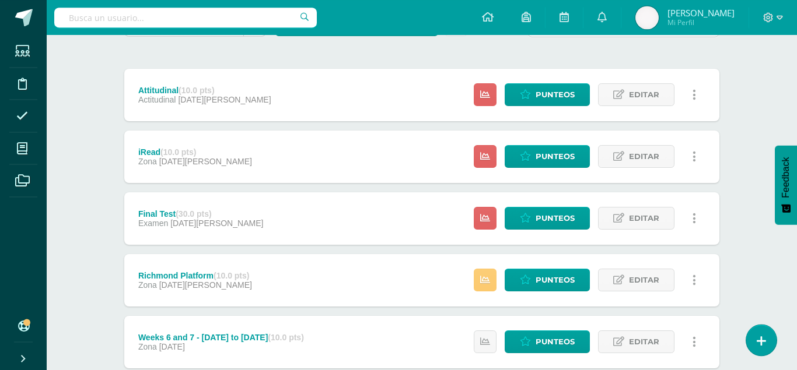
scroll to position [132, 0]
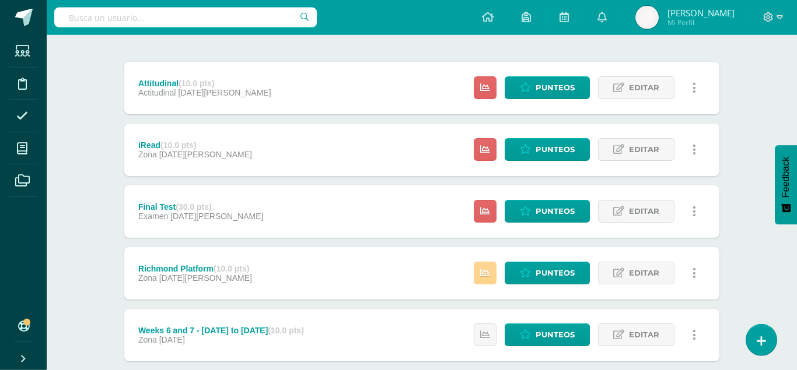
click at [490, 268] on icon at bounding box center [485, 273] width 10 height 10
click at [569, 262] on span "Punteos" at bounding box center [554, 273] width 39 height 22
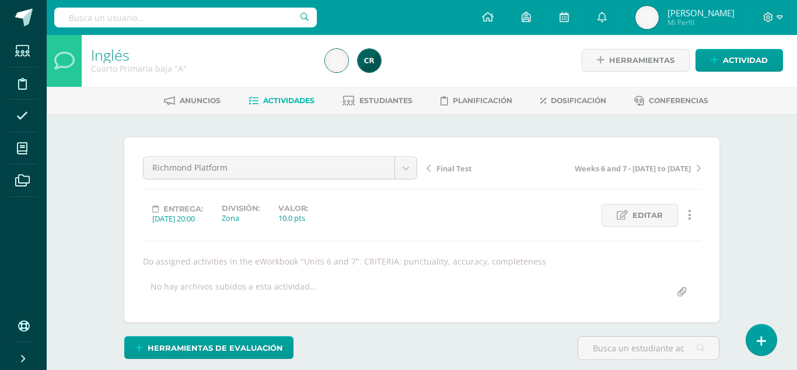
scroll to position [2, 0]
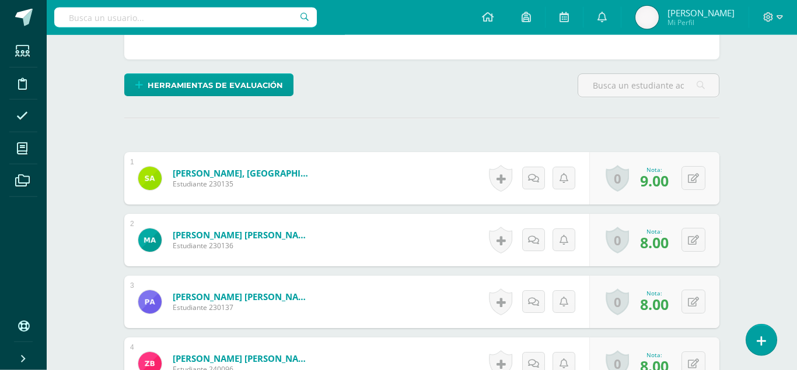
scroll to position [359, 0]
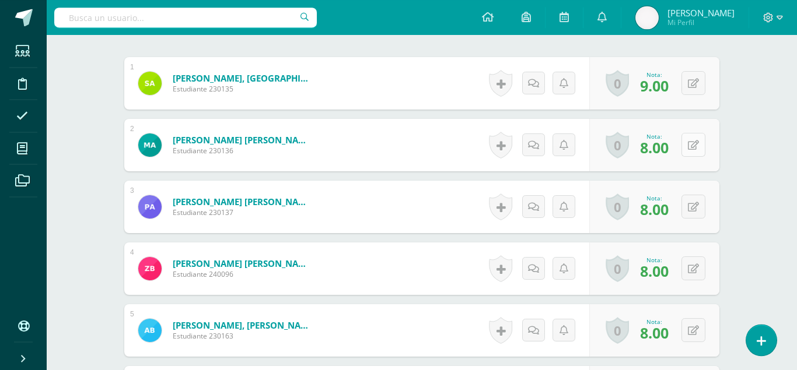
click at [687, 133] on button at bounding box center [693, 145] width 24 height 24
type input "5"
click at [667, 144] on icon at bounding box center [663, 149] width 10 height 10
click at [695, 264] on icon at bounding box center [693, 269] width 11 height 10
type input "6"
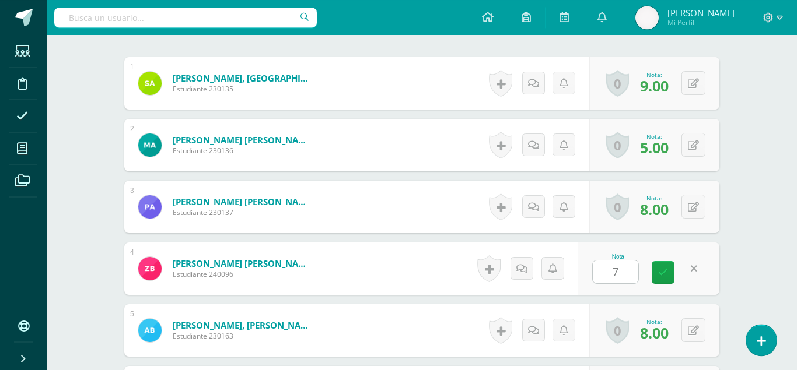
type input "7"
click at [696, 264] on icon at bounding box center [694, 269] width 6 height 10
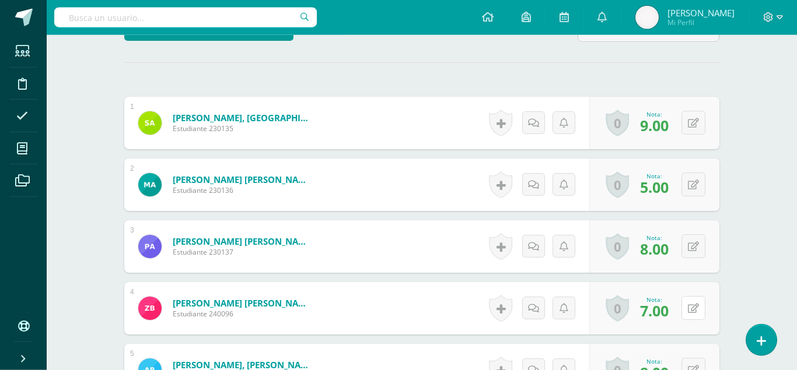
scroll to position [324, 0]
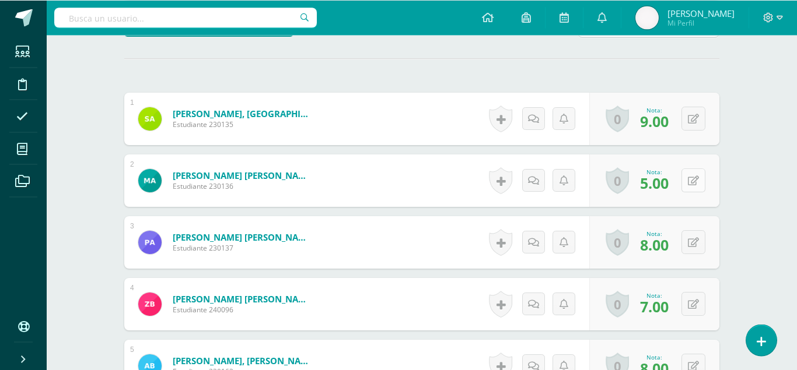
click at [696, 176] on icon at bounding box center [693, 181] width 11 height 10
type input "8"
click at [667, 180] on icon at bounding box center [663, 185] width 10 height 10
click at [692, 238] on icon at bounding box center [693, 243] width 11 height 10
type input "9"
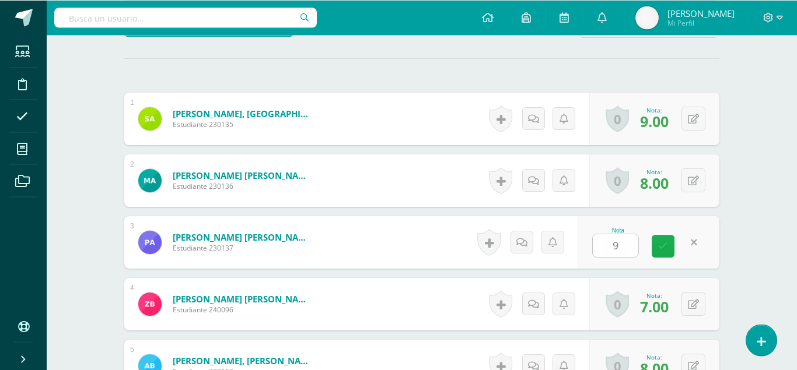
click at [660, 241] on icon at bounding box center [663, 246] width 10 height 10
click at [689, 292] on button at bounding box center [693, 304] width 24 height 24
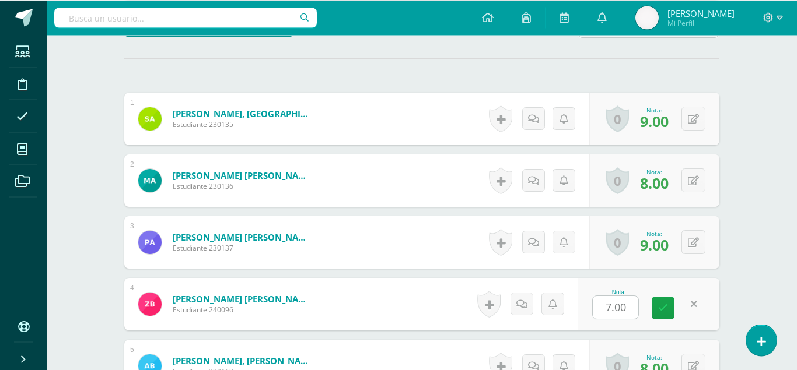
type input "5"
click at [654, 297] on link at bounding box center [663, 308] width 23 height 23
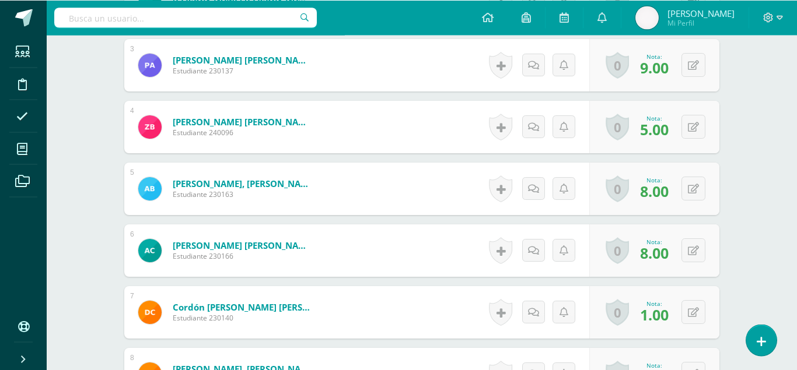
scroll to position [502, 0]
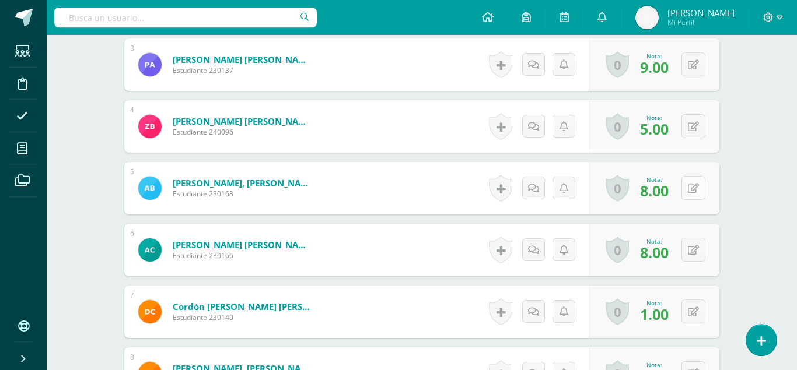
click at [693, 184] on icon at bounding box center [693, 189] width 11 height 10
type input "9"
click at [654, 181] on link at bounding box center [663, 192] width 23 height 23
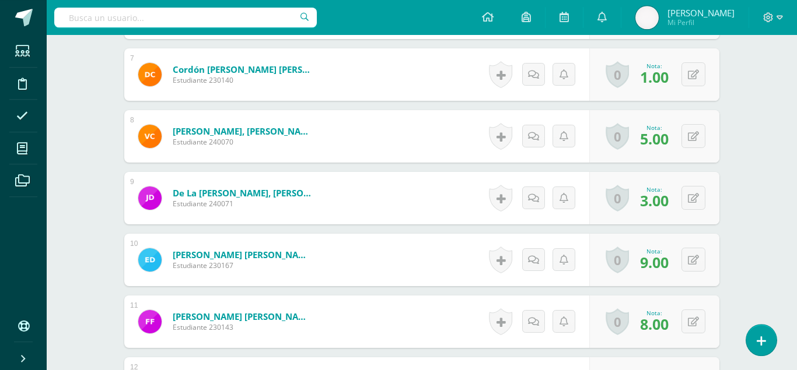
scroll to position [736, 0]
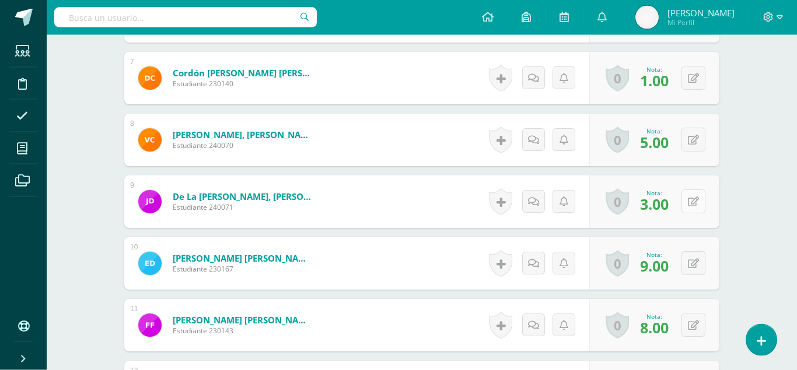
click at [694, 197] on icon at bounding box center [693, 202] width 11 height 10
type input "5"
click at [662, 194] on link at bounding box center [663, 205] width 23 height 23
click at [695, 259] on icon at bounding box center [693, 264] width 11 height 10
type input "10"
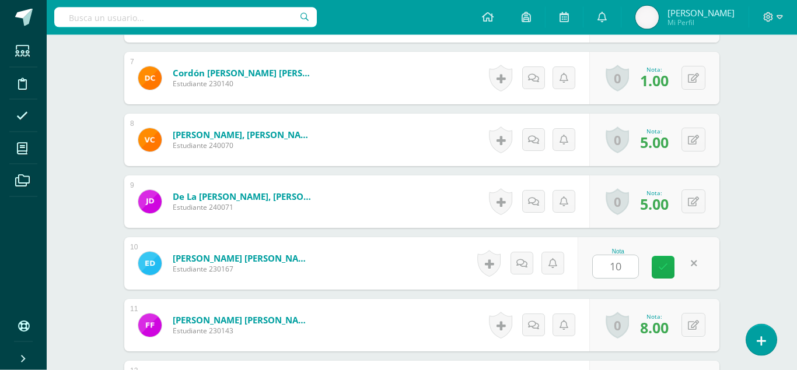
click at [666, 262] on icon at bounding box center [663, 267] width 10 height 10
click at [692, 321] on icon at bounding box center [693, 326] width 11 height 10
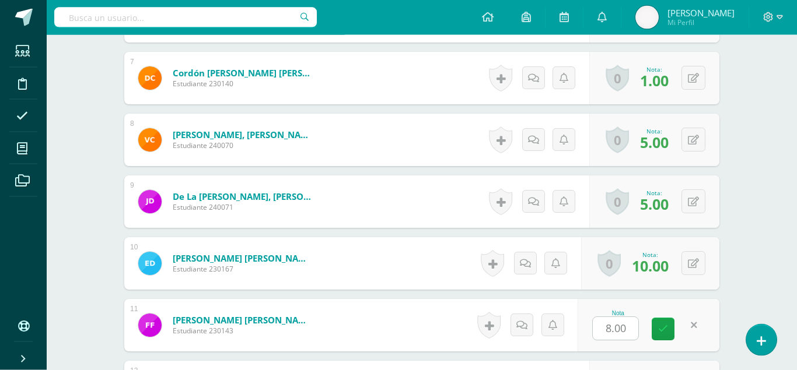
type input "5"
click at [667, 324] on icon at bounding box center [663, 329] width 10 height 10
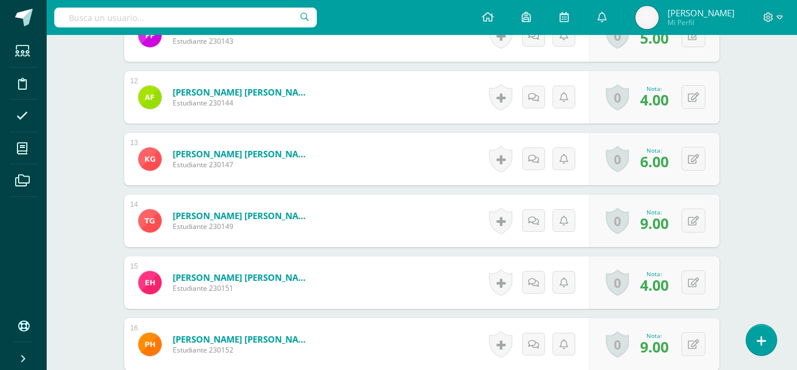
scroll to position [1026, 0]
click at [690, 92] on icon at bounding box center [693, 97] width 11 height 10
type input "5"
click at [658, 89] on link at bounding box center [663, 100] width 23 height 23
click at [663, 71] on form "Flores Samayoa, Angie Fernanda Estudiante 230144 Nota 5.00 0 Logros Logros obte…" at bounding box center [421, 97] width 595 height 52
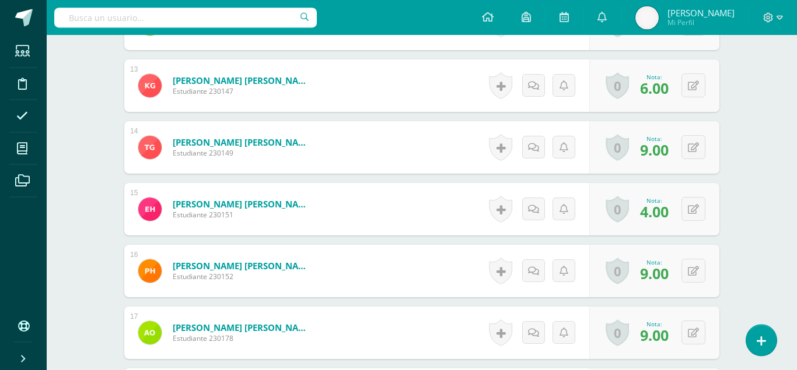
scroll to position [1098, 0]
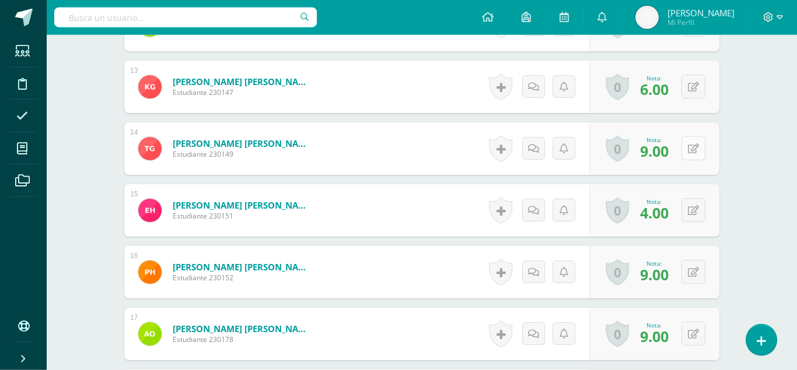
click at [691, 144] on icon at bounding box center [693, 149] width 11 height 10
type input "9"
type input "10"
click at [661, 148] on icon at bounding box center [663, 153] width 10 height 10
click at [692, 198] on button at bounding box center [693, 210] width 24 height 24
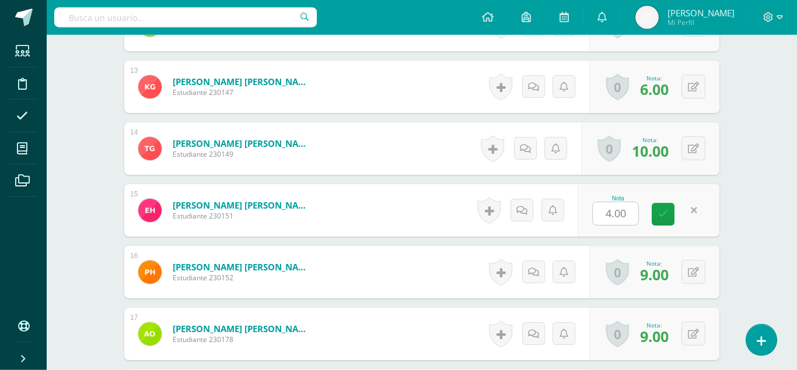
type input "5"
click at [667, 209] on icon at bounding box center [663, 214] width 10 height 10
click at [697, 268] on icon at bounding box center [693, 273] width 11 height 10
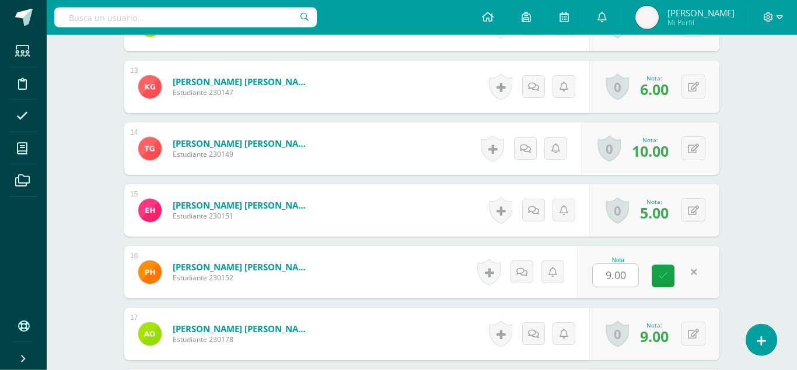
type input "6"
click at [666, 271] on icon at bounding box center [663, 276] width 10 height 10
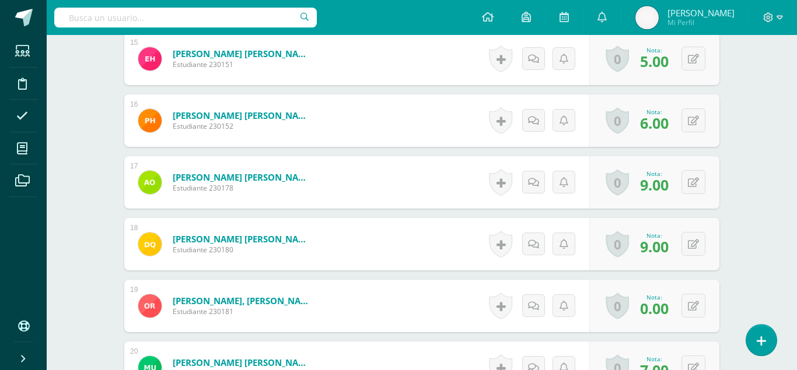
scroll to position [1250, 0]
click at [696, 177] on icon at bounding box center [693, 182] width 11 height 10
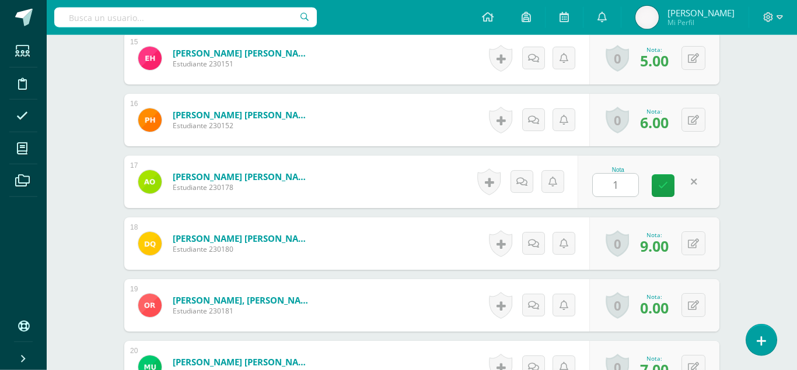
type input "10"
click at [667, 181] on icon at bounding box center [663, 186] width 10 height 10
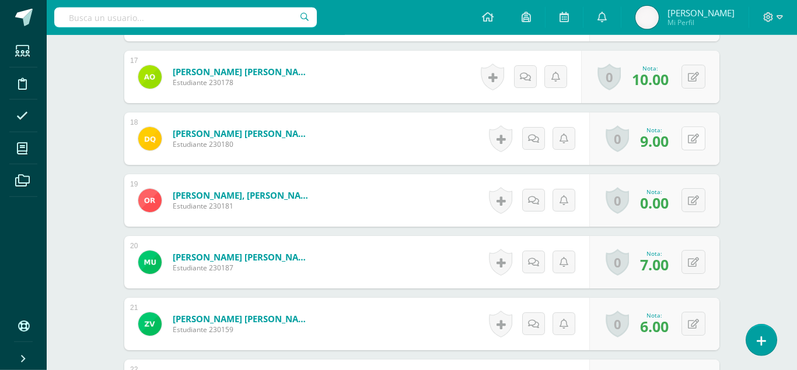
scroll to position [1370, 0]
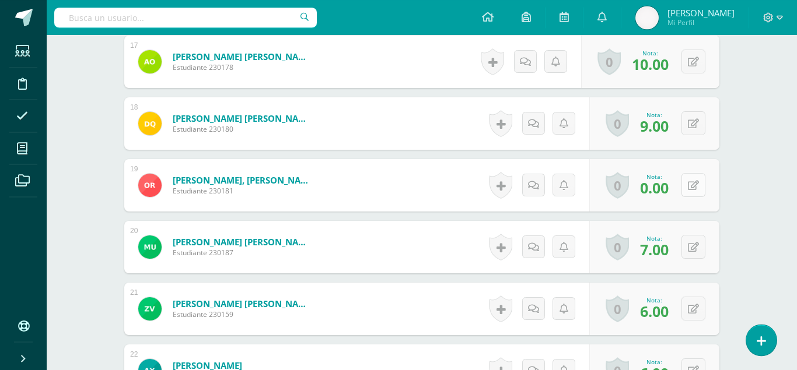
click at [696, 181] on icon at bounding box center [693, 186] width 11 height 10
type input "1"
click at [663, 184] on icon at bounding box center [663, 189] width 10 height 10
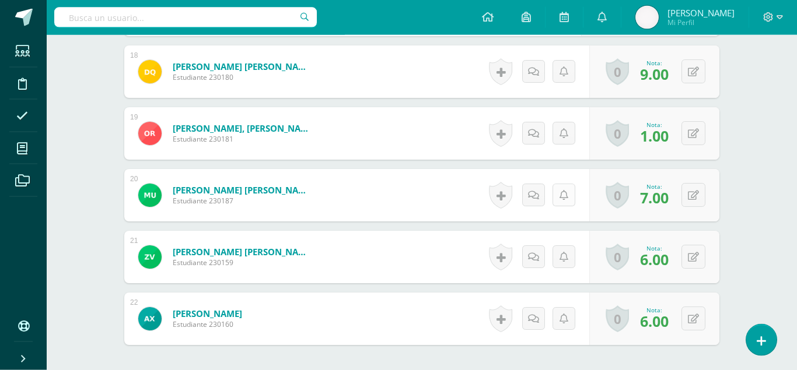
scroll to position [1442, 0]
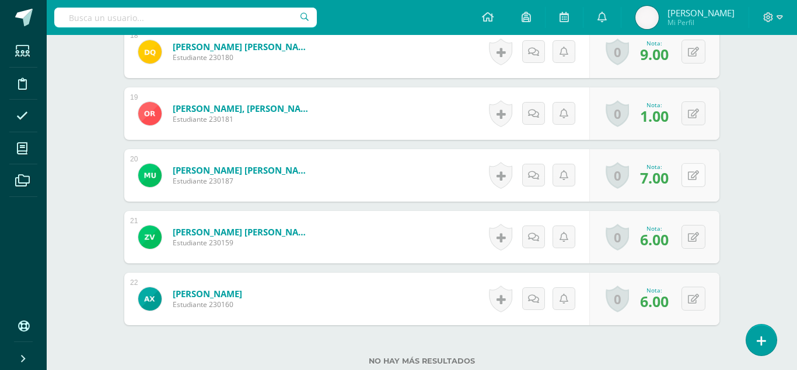
click at [696, 163] on button at bounding box center [693, 175] width 24 height 24
type input "6"
click at [660, 174] on icon at bounding box center [663, 179] width 10 height 10
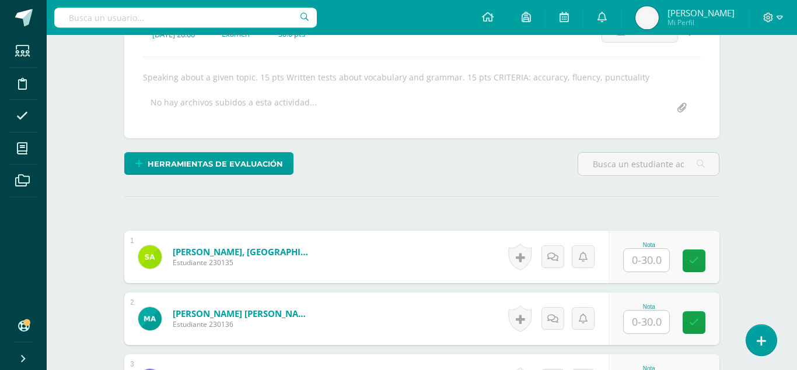
scroll to position [186, 0]
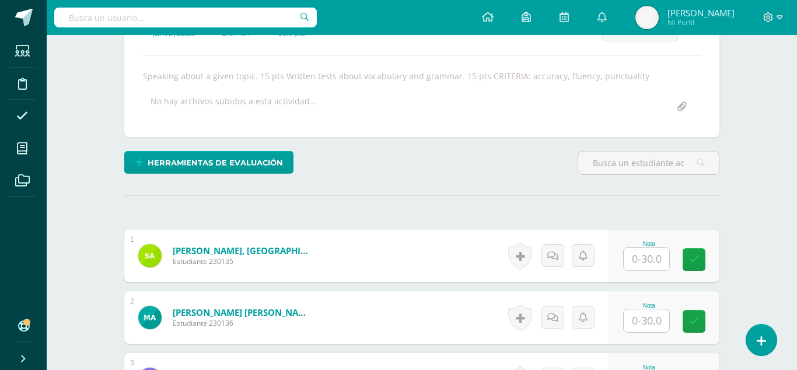
click at [647, 248] on input "text" at bounding box center [646, 259] width 45 height 23
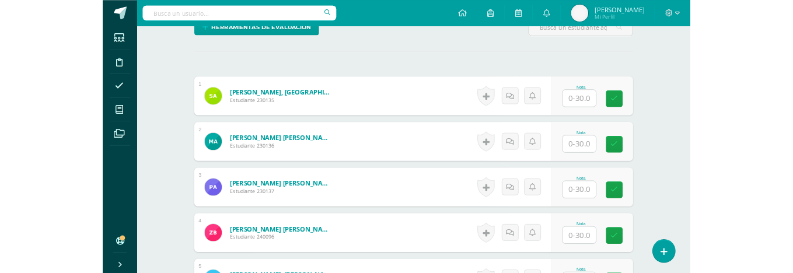
scroll to position [313, 0]
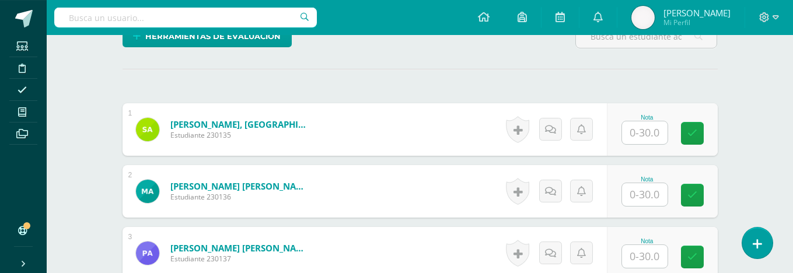
click at [648, 121] on input "text" at bounding box center [644, 132] width 45 height 23
type input "22"
click at [643, 183] on input "text" at bounding box center [644, 194] width 45 height 23
type input "20"
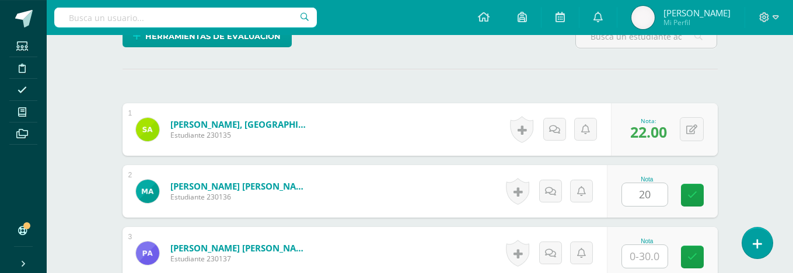
click at [642, 245] on input "text" at bounding box center [644, 256] width 45 height 23
type input "26"
click at [687, 252] on icon at bounding box center [692, 257] width 10 height 10
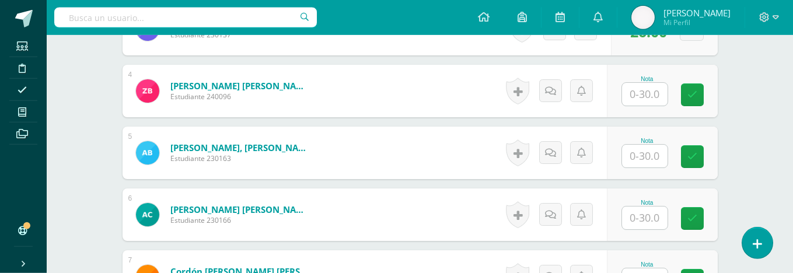
scroll to position [538, 0]
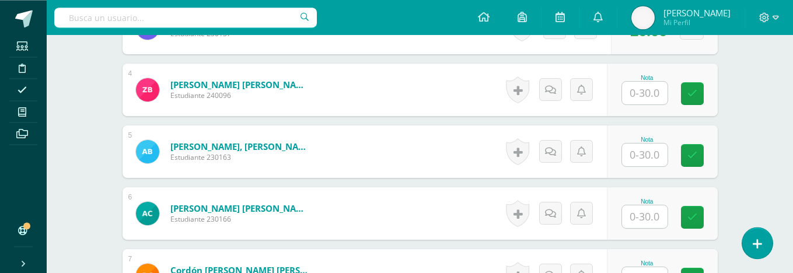
click at [647, 82] on input "text" at bounding box center [644, 93] width 45 height 23
click at [643, 143] on input "text" at bounding box center [644, 154] width 45 height 23
type input "24"
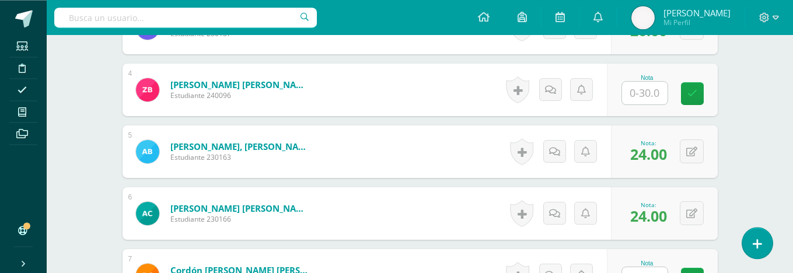
type input "18"
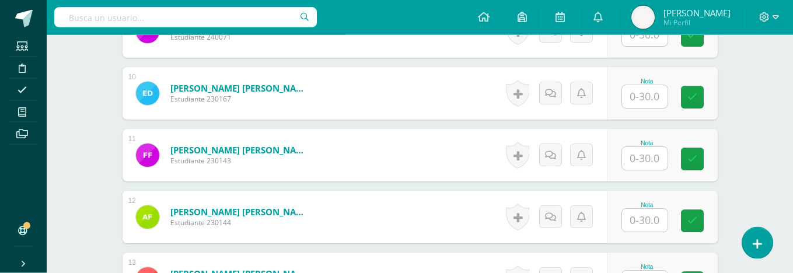
scroll to position [907, 0]
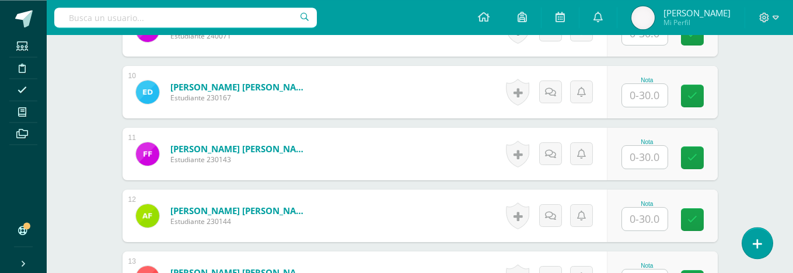
click at [647, 84] on input "text" at bounding box center [644, 95] width 45 height 23
type input "26"
type input "28"
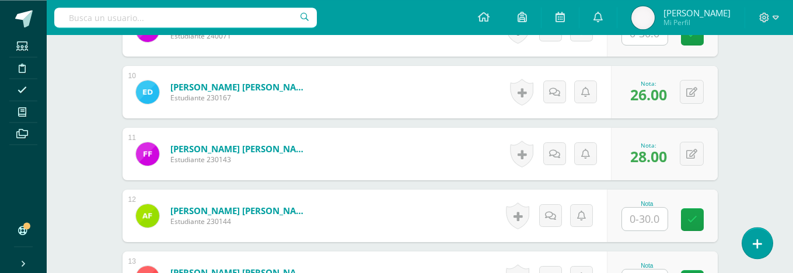
click at [745, 195] on div "Inglés Cuarto Primaria baja "A" Herramientas Detalle de asistencias Actividad A…" at bounding box center [420, 61] width 746 height 1866
click at [641, 208] on input "text" at bounding box center [644, 219] width 45 height 23
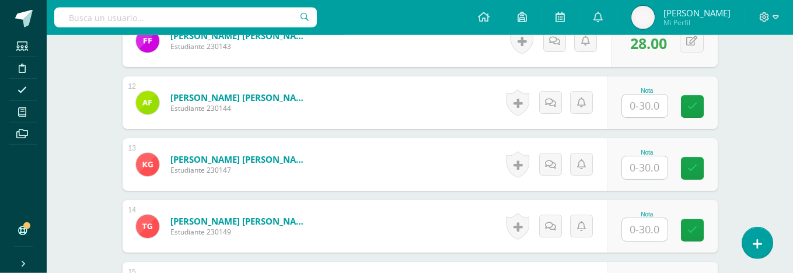
scroll to position [1021, 0]
type input "24"
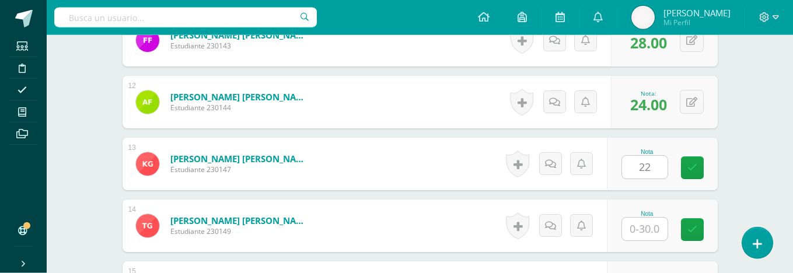
type input "22"
type input "29"
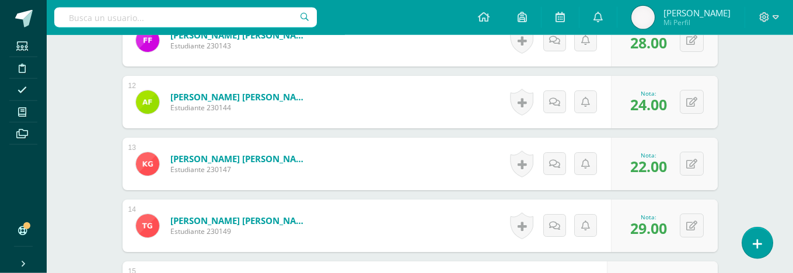
type input "22"
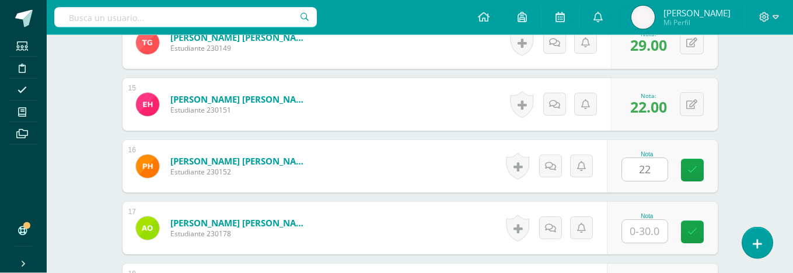
type input "22"
type input "28"
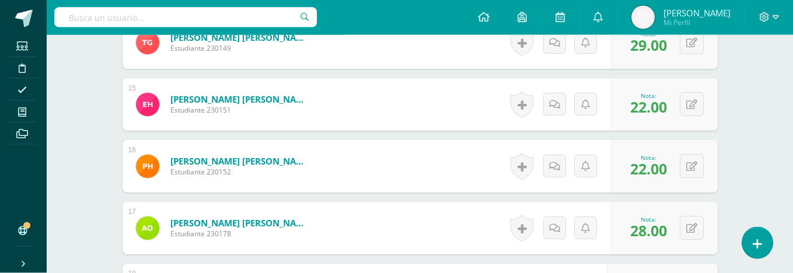
type input "24"
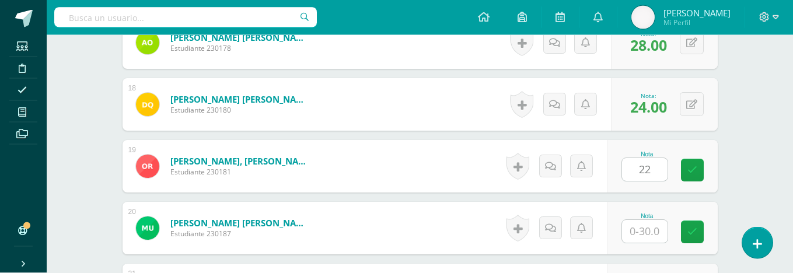
type input "22"
type input "24"
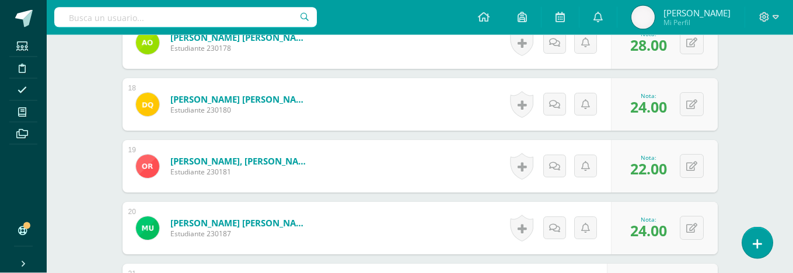
type input "27"
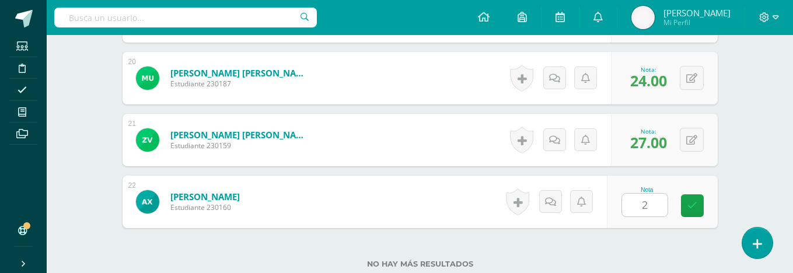
type input "21"
click at [688, 194] on link at bounding box center [692, 205] width 23 height 23
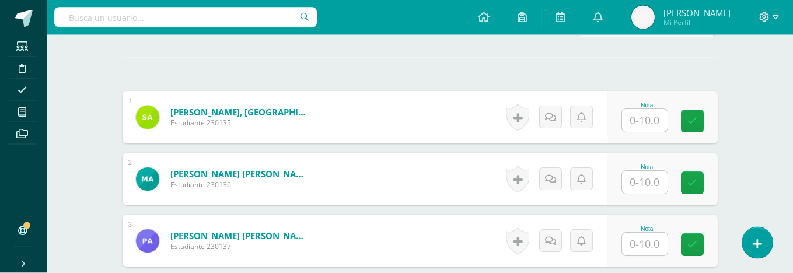
scroll to position [326, 0]
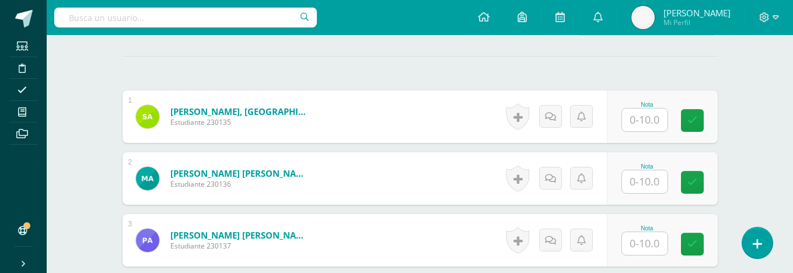
click at [647, 108] on input "text" at bounding box center [644, 119] width 45 height 23
type input "7"
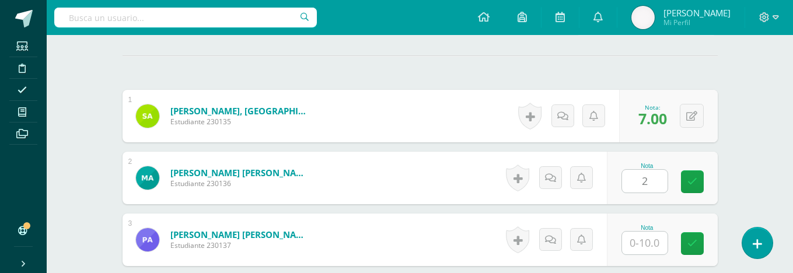
type input "2"
type input "7"
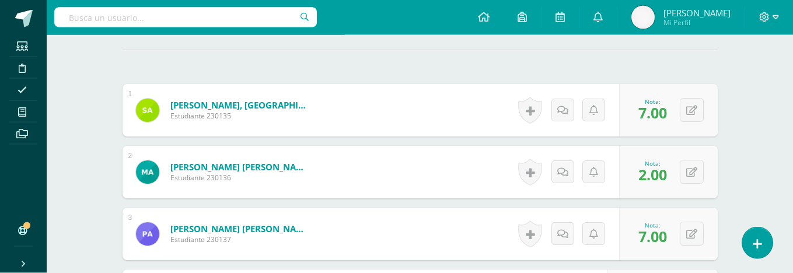
type input "2"
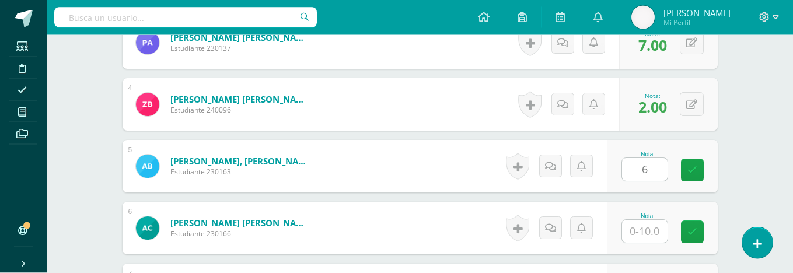
type input "6"
type input "9"
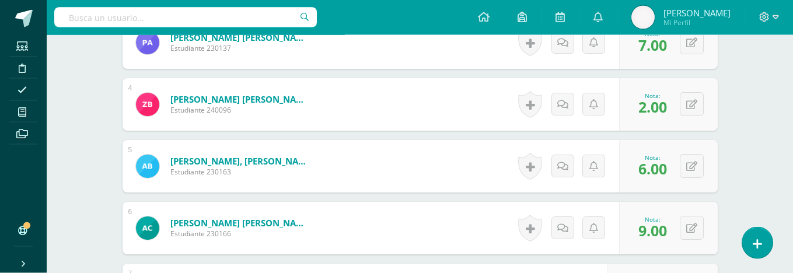
type input "8"
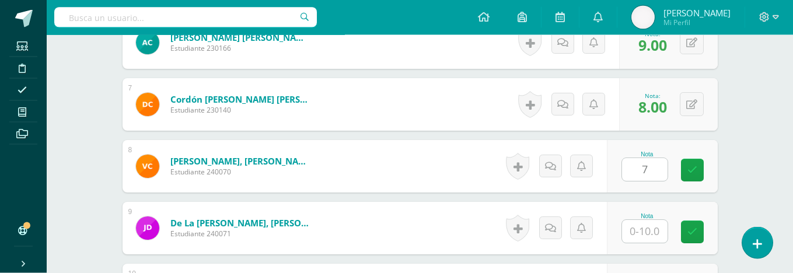
type input "7"
type input "4"
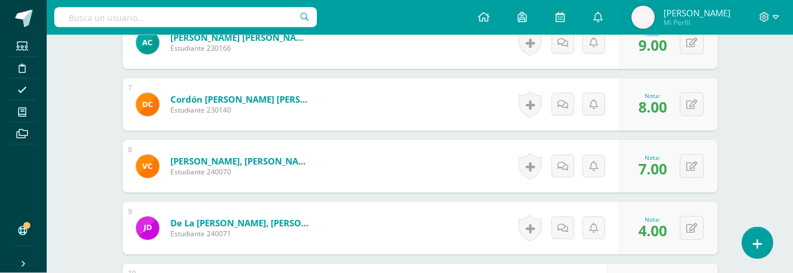
type input "3"
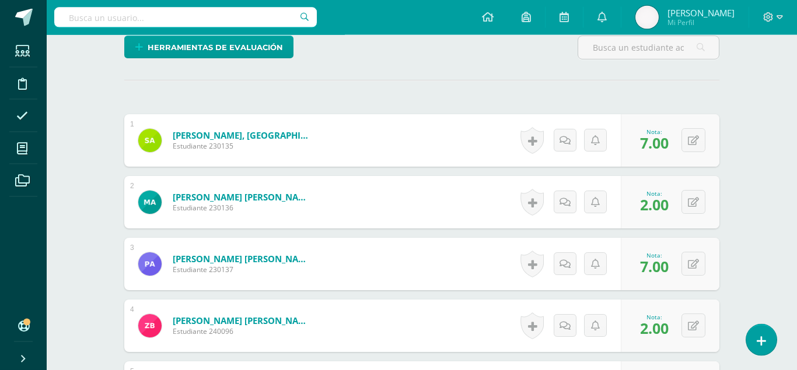
scroll to position [296, 0]
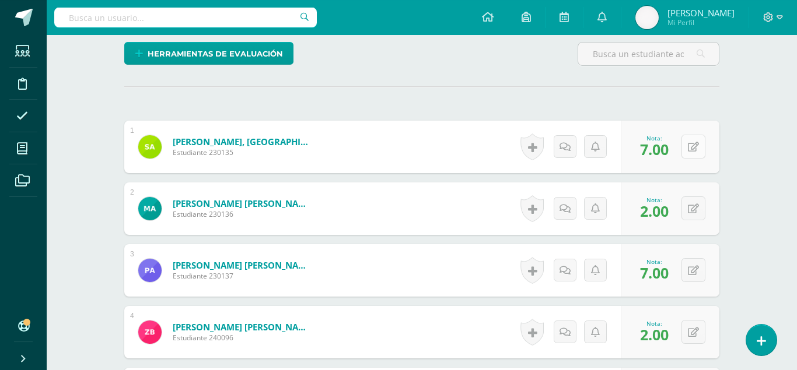
click at [686, 135] on button at bounding box center [693, 147] width 24 height 24
type input "9"
click at [689, 204] on icon at bounding box center [693, 209] width 11 height 10
type input "5"
click at [664, 208] on icon at bounding box center [663, 213] width 10 height 10
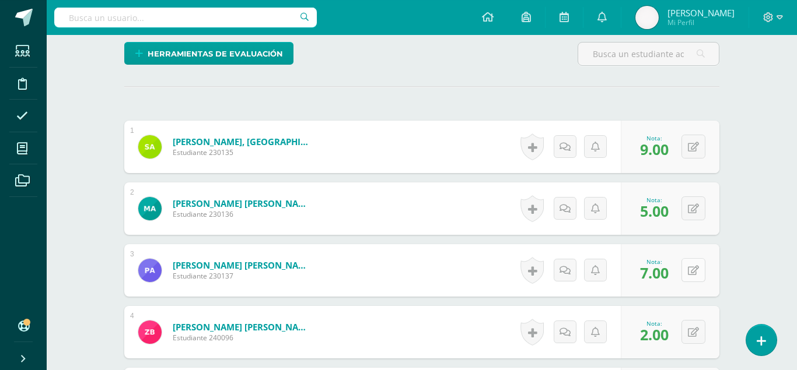
click at [699, 266] on icon at bounding box center [693, 271] width 11 height 10
type input "9"
click at [662, 269] on icon at bounding box center [663, 274] width 10 height 10
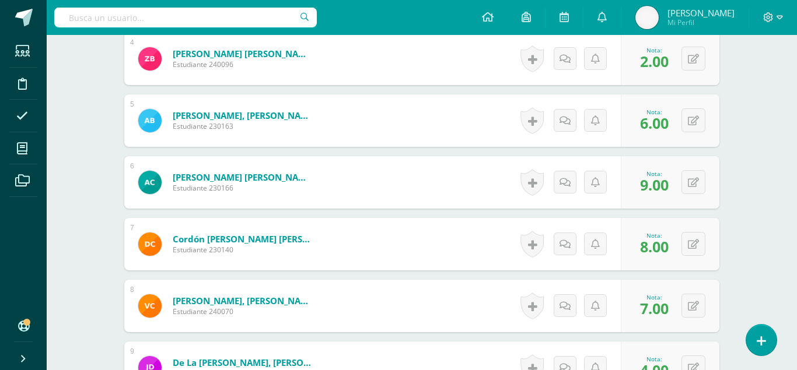
scroll to position [576, 0]
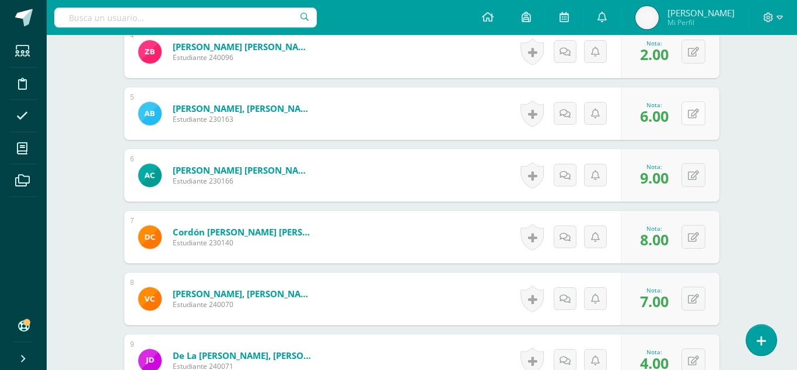
click at [695, 109] on icon at bounding box center [693, 114] width 11 height 10
type input "9"
click at [665, 113] on icon at bounding box center [663, 118] width 10 height 10
click at [694, 171] on icon at bounding box center [693, 176] width 11 height 10
type input "10"
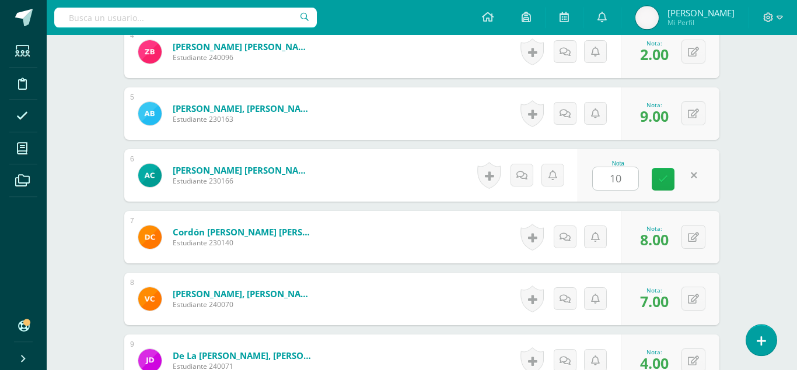
click at [664, 168] on link at bounding box center [663, 179] width 23 height 23
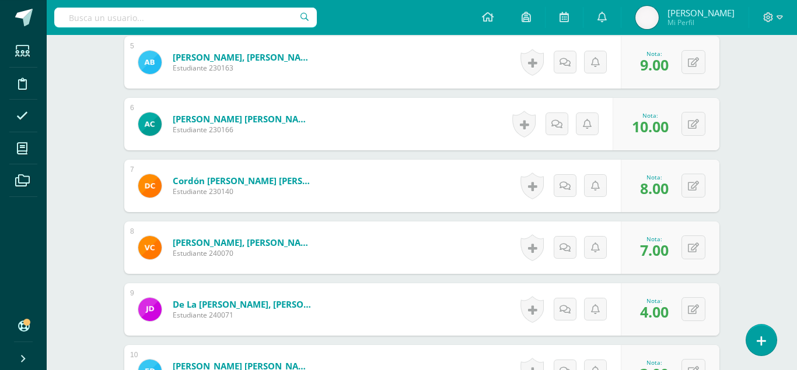
scroll to position [642, 0]
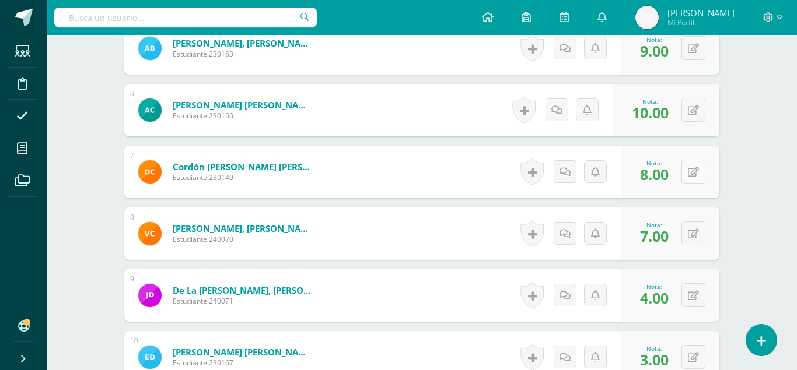
click at [687, 160] on button at bounding box center [693, 172] width 24 height 24
type input "9"
click at [668, 164] on link at bounding box center [663, 175] width 23 height 23
click at [694, 229] on icon at bounding box center [693, 234] width 11 height 10
type input "9"
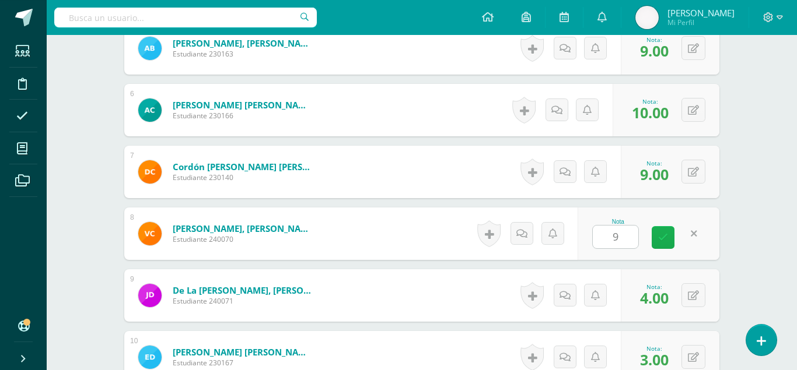
click at [664, 233] on icon at bounding box center [663, 238] width 10 height 10
click at [695, 272] on button at bounding box center [693, 295] width 24 height 24
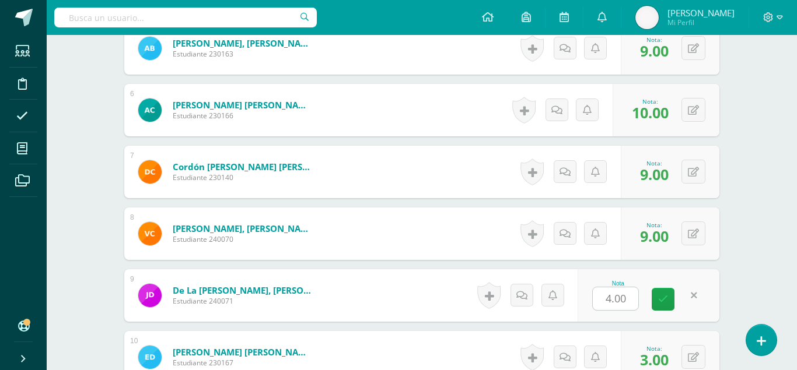
type input "7"
click at [670, 272] on link at bounding box center [663, 299] width 23 height 23
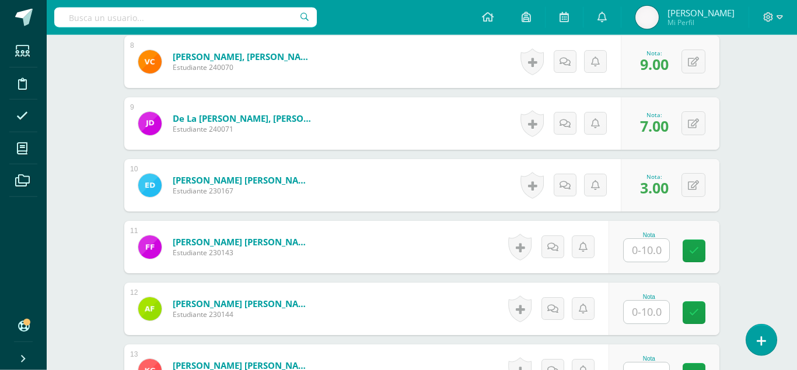
scroll to position [819, 0]
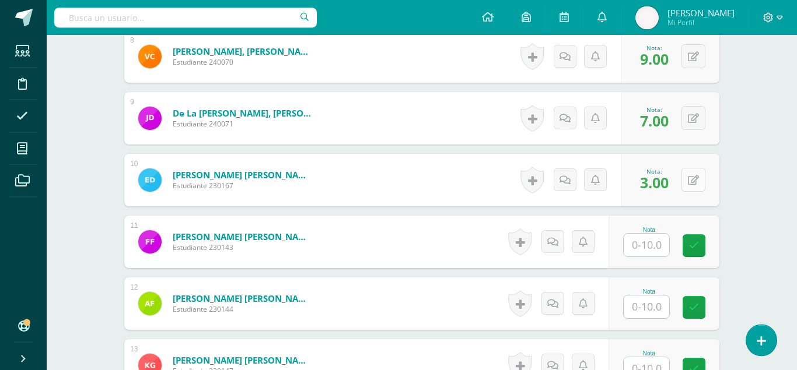
click at [694, 176] on icon at bounding box center [693, 181] width 11 height 10
type input "5"
click at [664, 179] on icon at bounding box center [663, 184] width 10 height 10
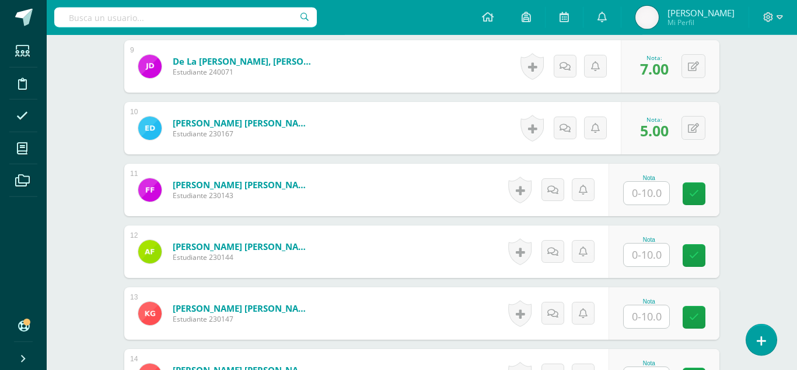
scroll to position [891, 0]
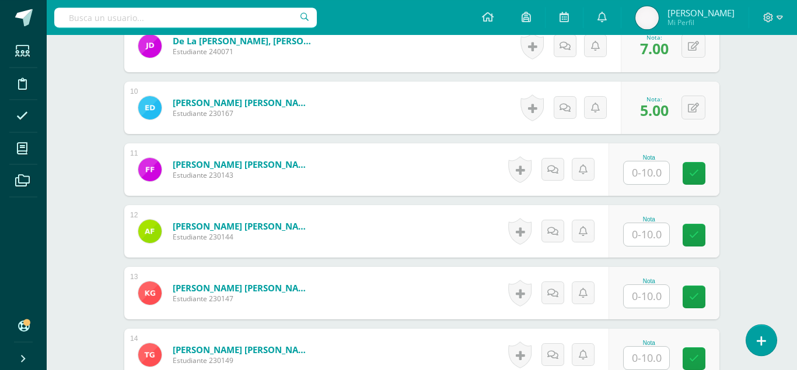
click at [657, 162] on input "text" at bounding box center [646, 173] width 45 height 23
type input "3"
type input "9"
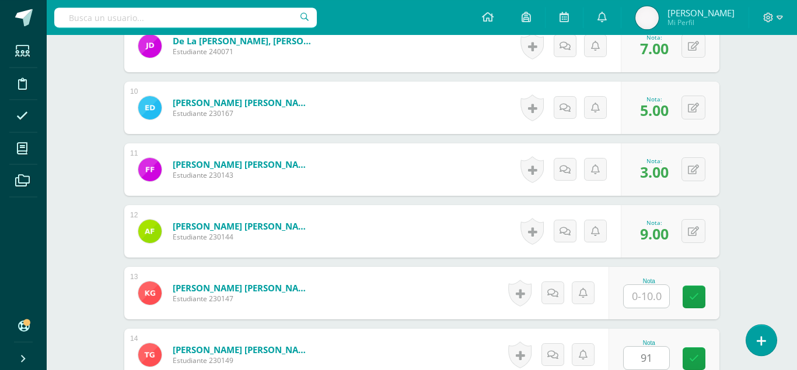
type input "9"
type input "10"
click at [648, 272] on input "text" at bounding box center [646, 296] width 45 height 23
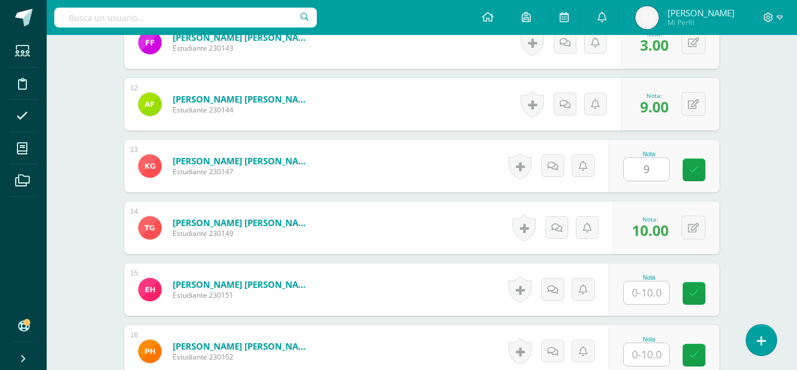
scroll to position [1022, 0]
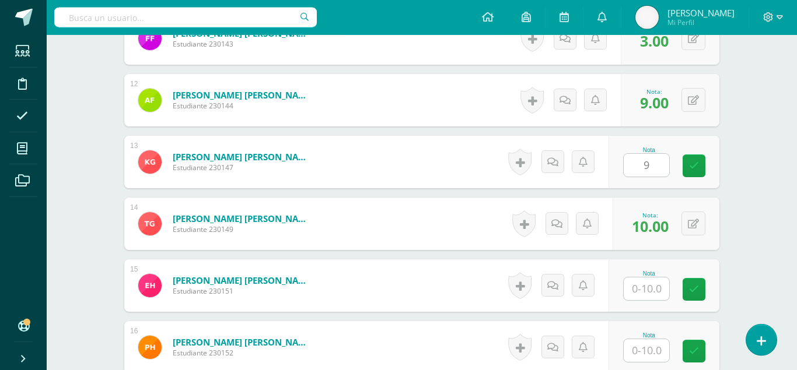
type input "9"
click at [648, 272] on input "text" at bounding box center [646, 289] width 45 height 23
type input "1"
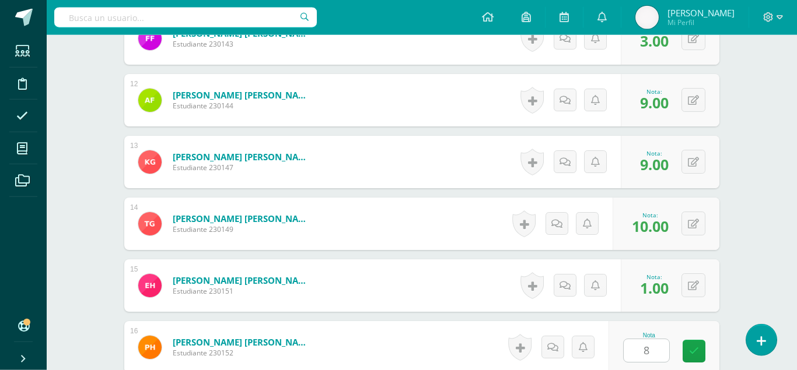
type input "8"
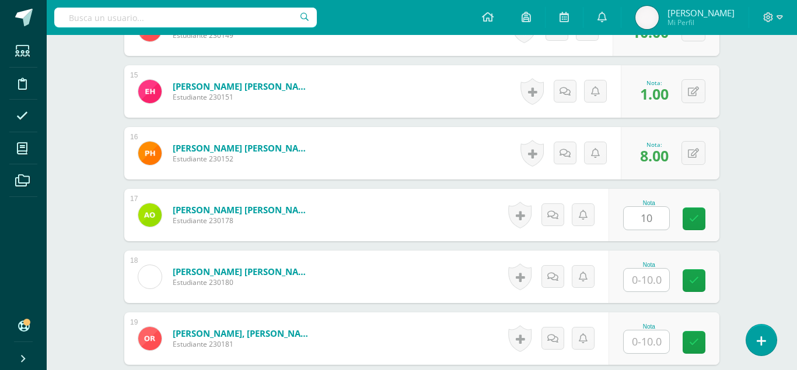
type input "10"
type input "6"
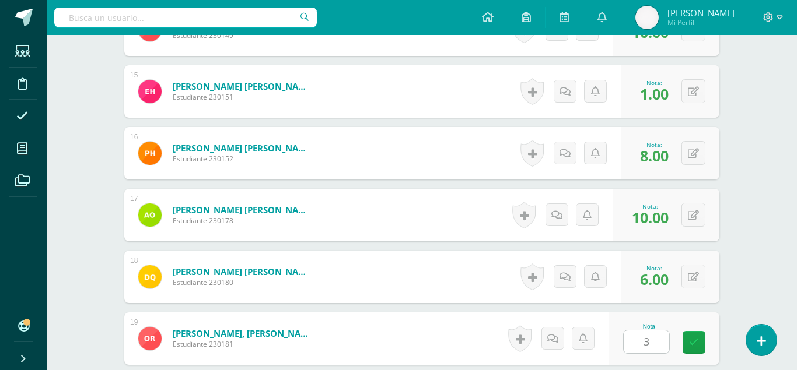
type input "3"
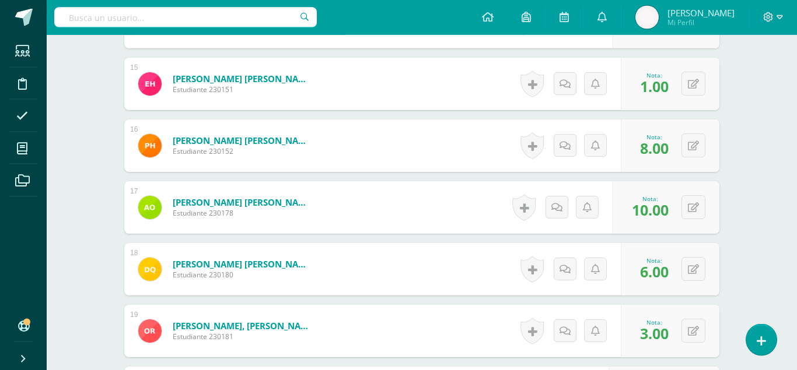
type input "9"
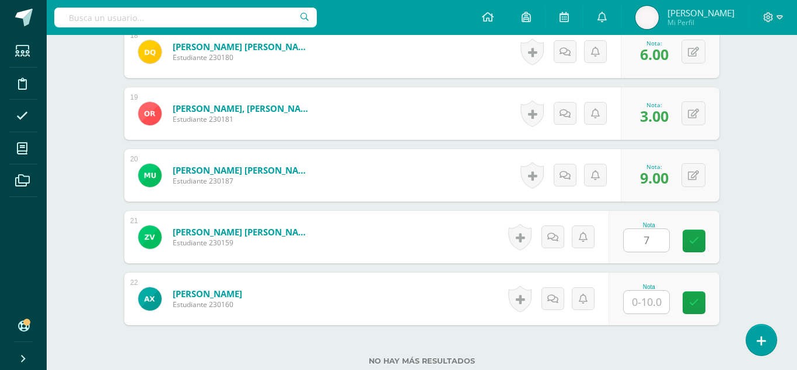
type input "7"
type input "8"
click at [694, 272] on icon at bounding box center [694, 303] width 10 height 10
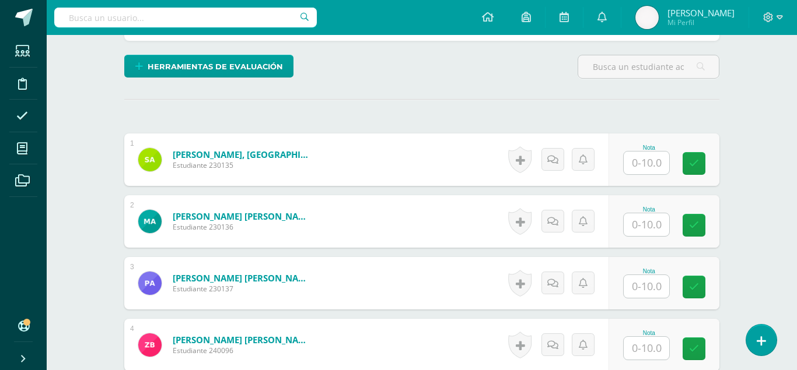
scroll to position [283, 0]
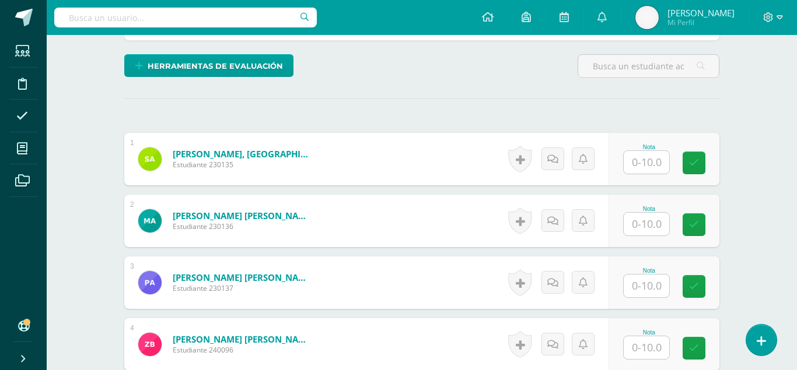
click at [647, 151] on input "text" at bounding box center [646, 162] width 45 height 23
type input "10"
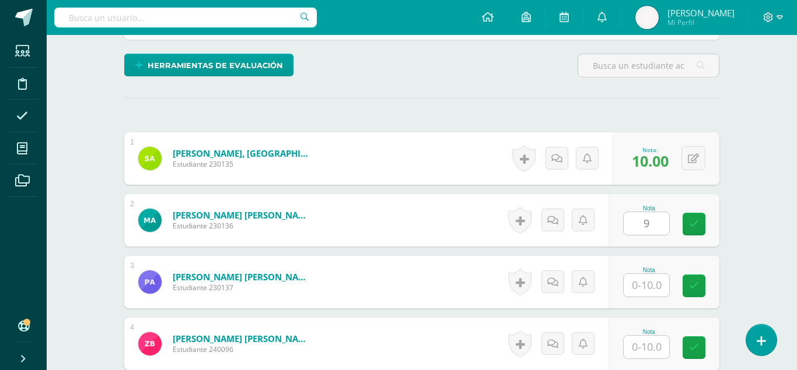
type input "9"
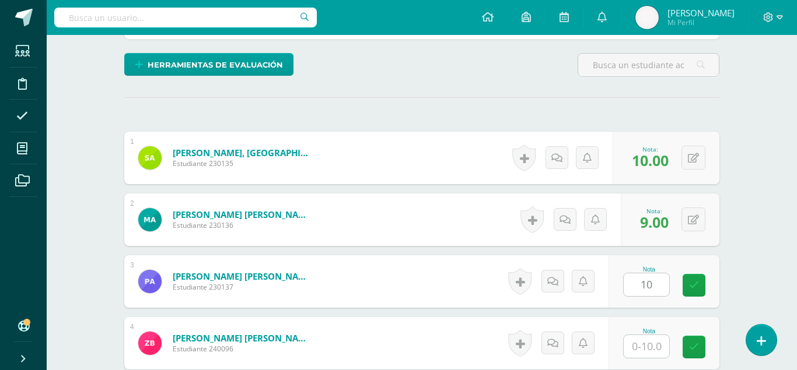
type input "10"
type input "9"
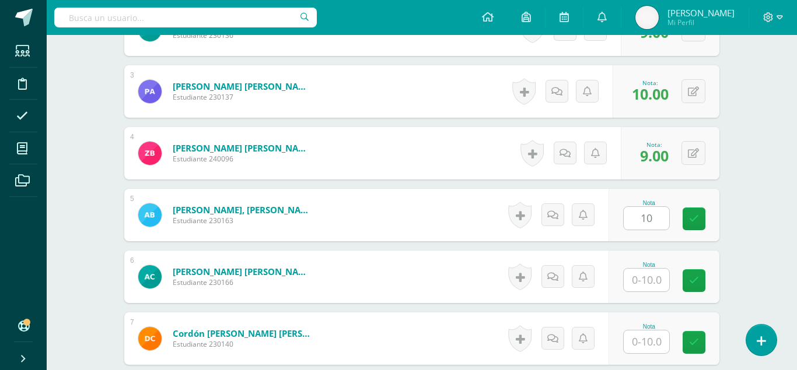
type input "10"
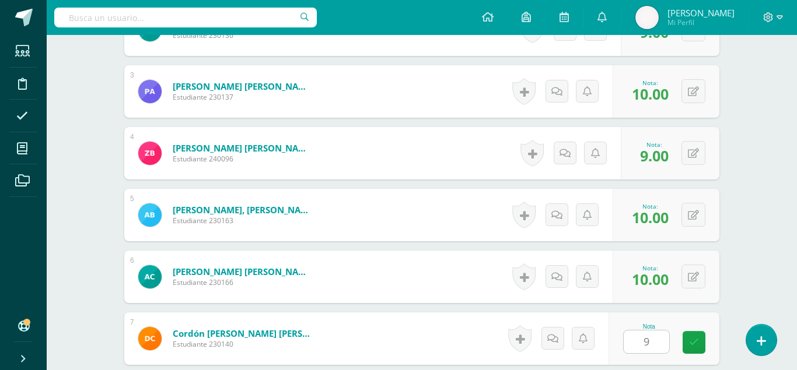
type input "9"
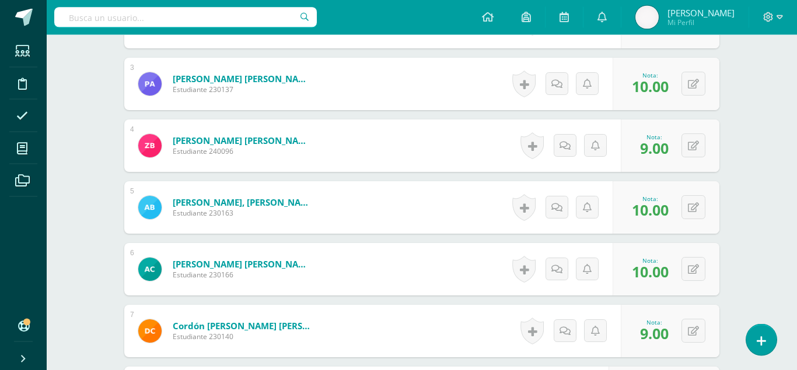
type input "9"
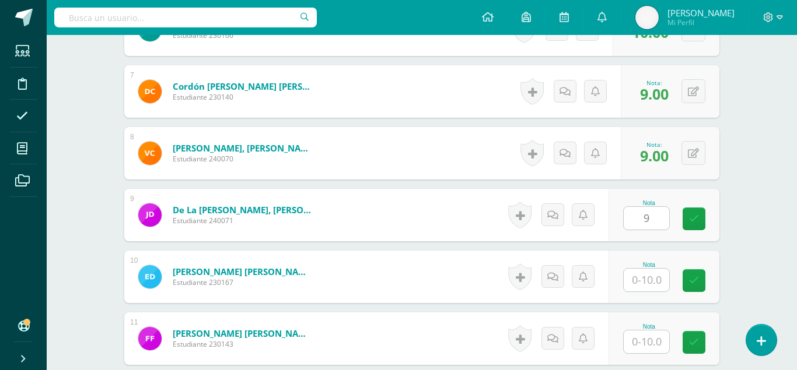
type input "9"
type input "10"
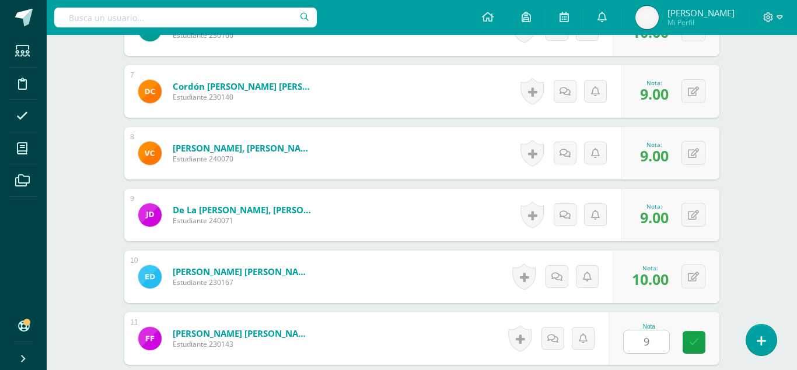
type input "9"
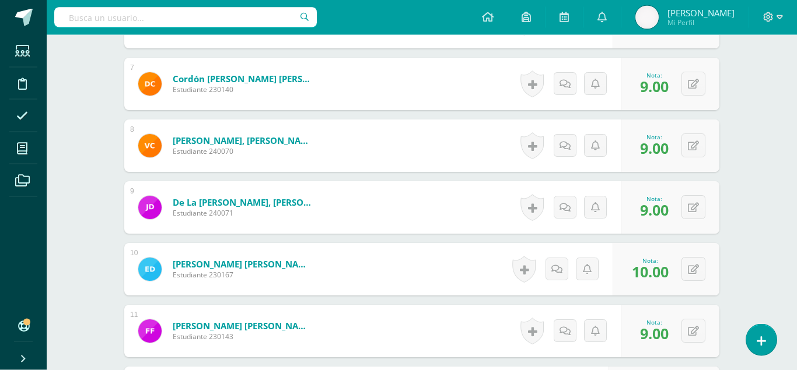
type input "10"
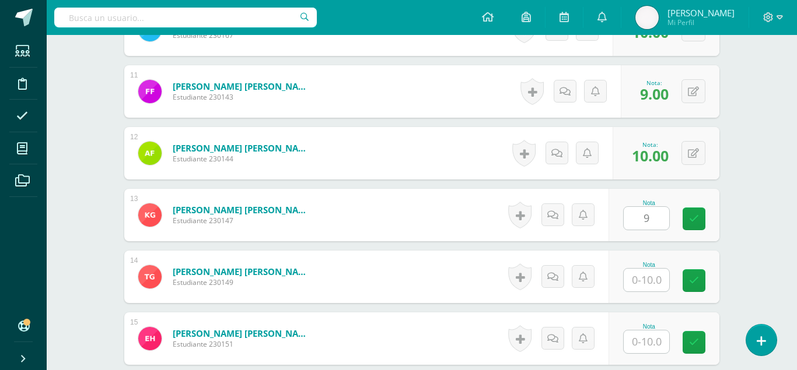
type input "9"
type input "10"
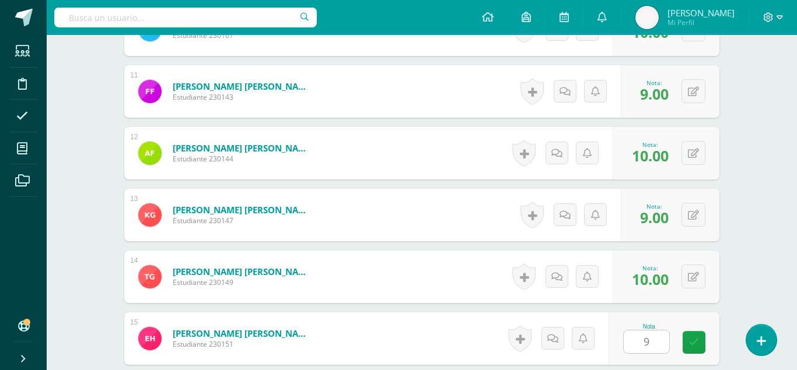
type input "9"
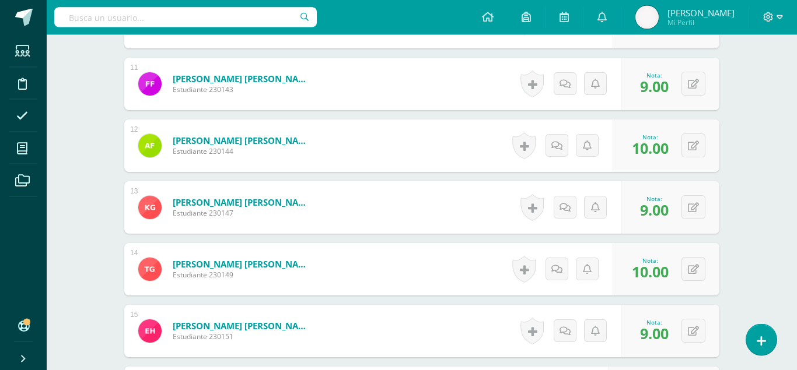
type input "9"
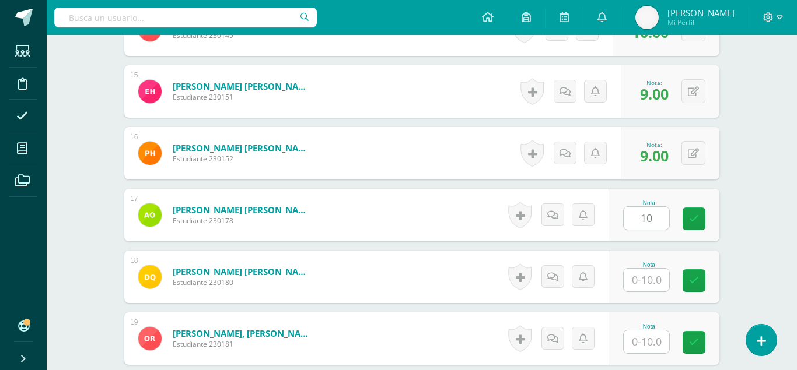
type input "10"
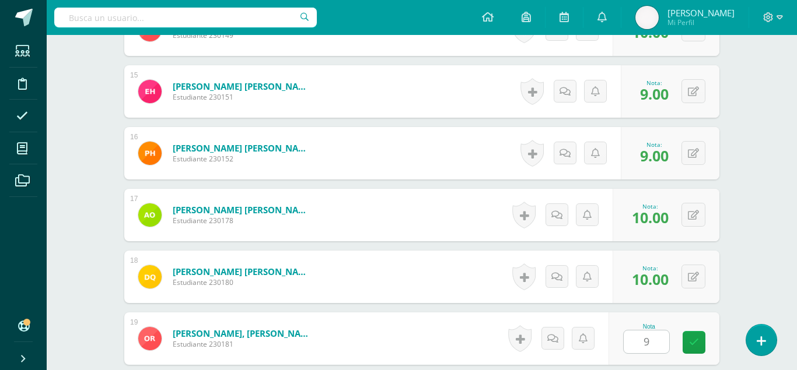
type input "9"
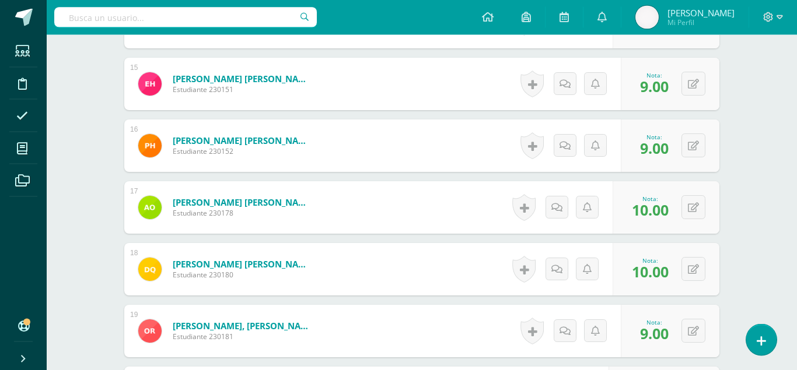
type input "10"
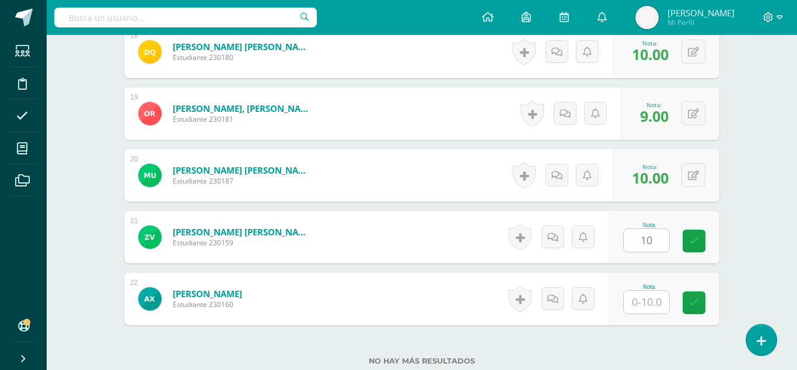
type input "10"
click at [692, 292] on link at bounding box center [693, 303] width 23 height 23
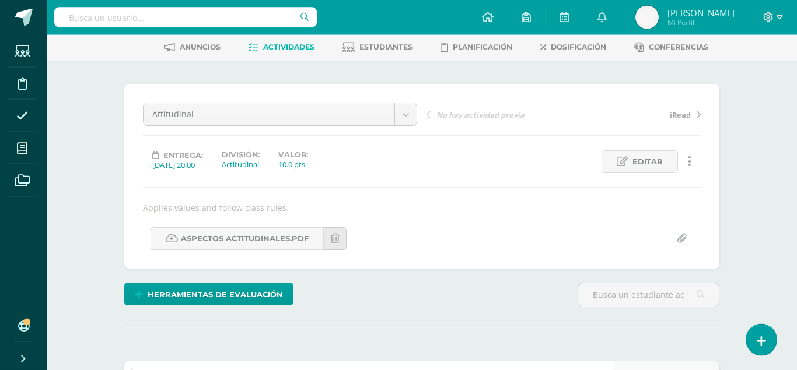
scroll to position [0, 0]
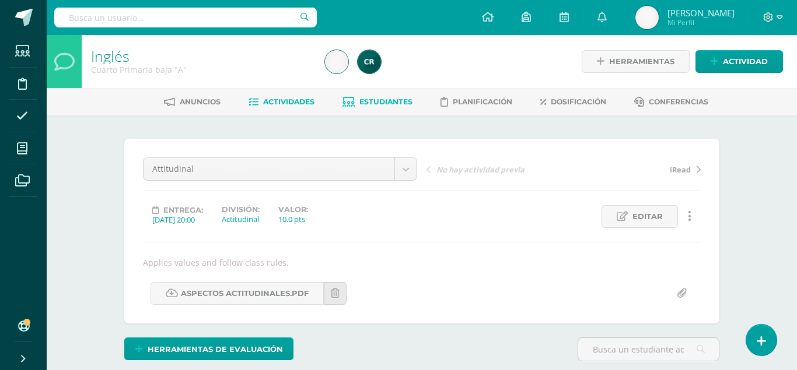
click at [387, 101] on span "Estudiantes" at bounding box center [385, 101] width 53 height 9
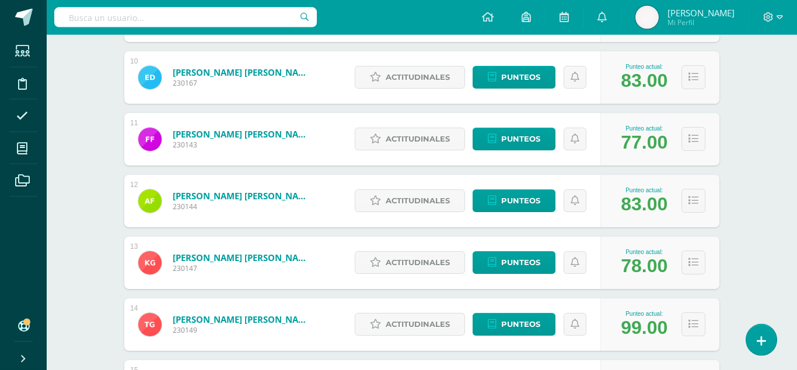
scroll to position [761, 0]
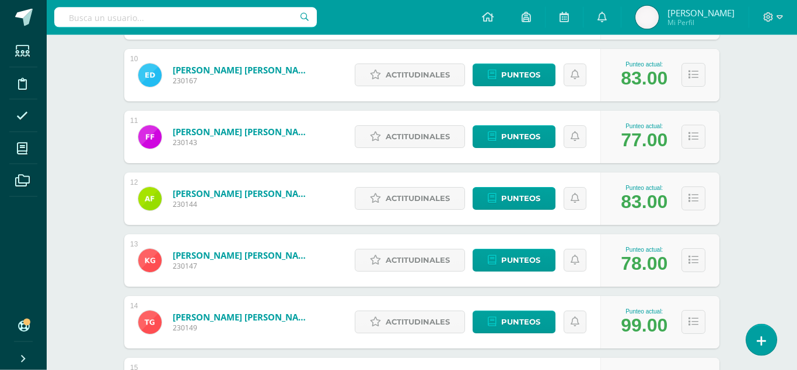
click at [743, 199] on div "Inglés Cuarto Primaria baja "A" Herramientas Detalle de asistencias Actividad A…" at bounding box center [422, 97] width 750 height 1647
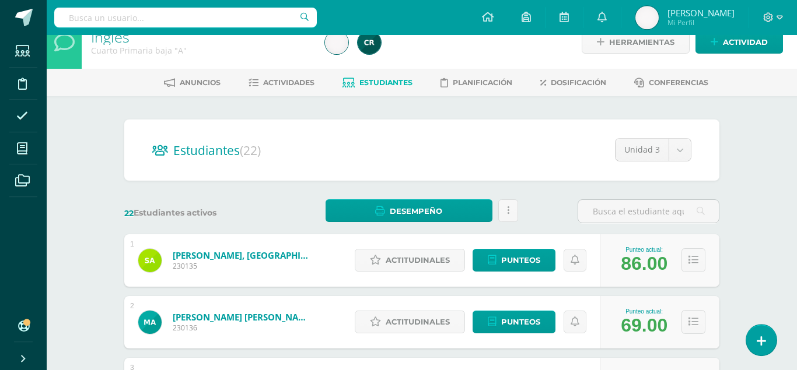
scroll to position [0, 0]
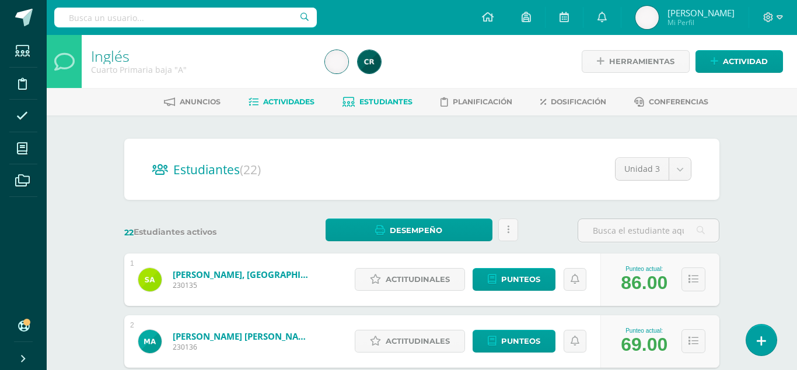
click at [286, 99] on span "Actividades" at bounding box center [288, 101] width 51 height 9
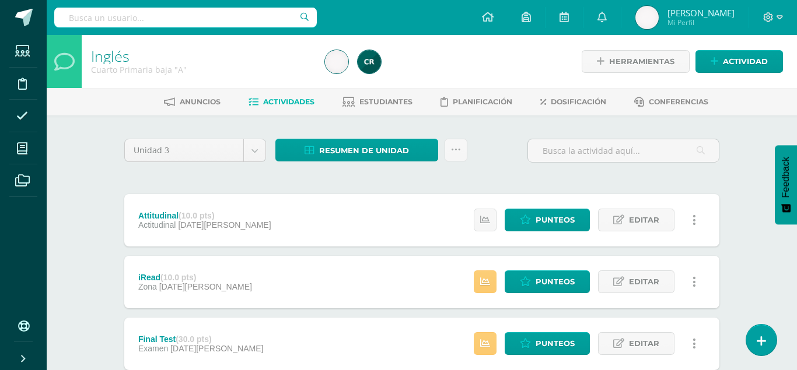
click at [376, 11] on div "Configuración Cerrar sesión [GEOGRAPHIC_DATA] Mi Perfil Avisos 68 avisos sin le…" at bounding box center [422, 17] width 750 height 35
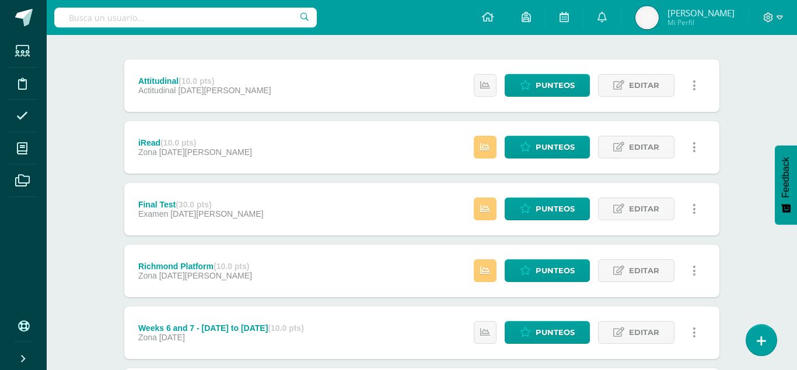
scroll to position [136, 0]
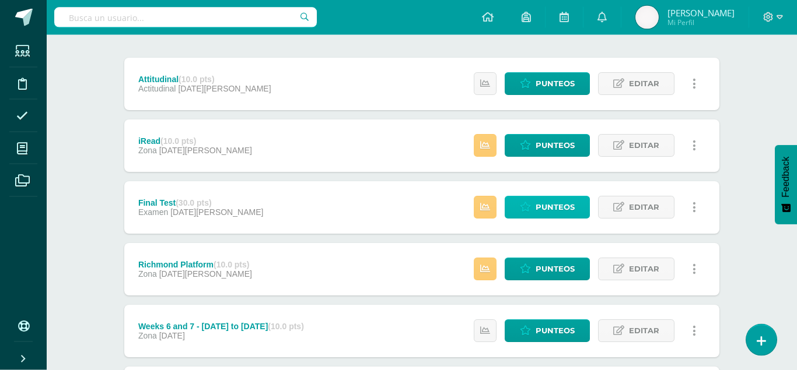
click at [558, 197] on span "Punteos" at bounding box center [554, 208] width 39 height 22
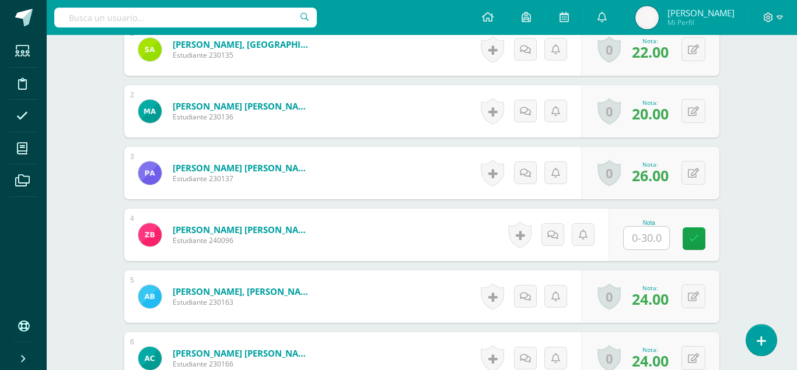
scroll to position [395, 0]
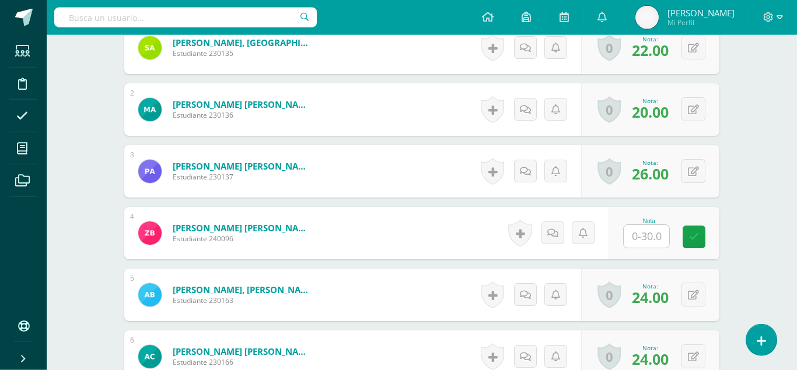
click at [653, 225] on input "text" at bounding box center [646, 236] width 45 height 23
type input "18"
click at [692, 232] on icon at bounding box center [694, 237] width 10 height 10
click at [465, 26] on div "Configuración Cerrar sesión Rosana Mi Perfil Avisos 68 avisos sin leer Avisos D…" at bounding box center [422, 17] width 750 height 35
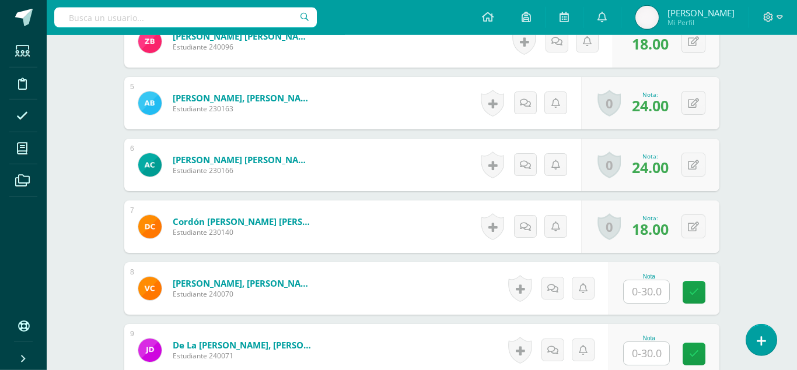
scroll to position [600, 0]
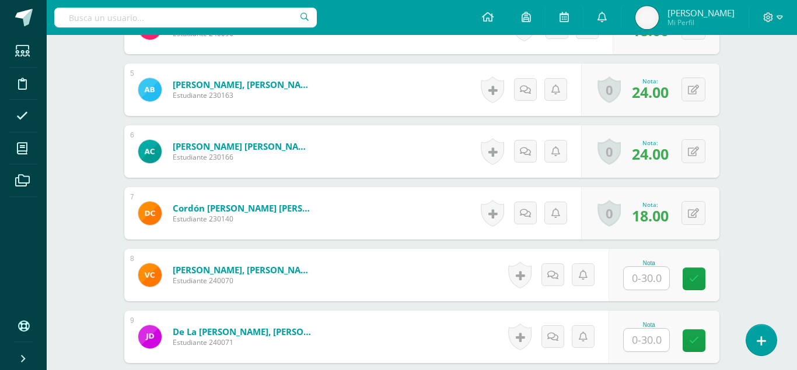
click at [631, 267] on input "text" at bounding box center [646, 278] width 45 height 23
click at [467, 17] on div "Configuración Cerrar sesión Rosana Mi Perfil Avisos 68 avisos sin leer Avisos D…" at bounding box center [422, 17] width 750 height 35
click at [652, 267] on input "text" at bounding box center [646, 278] width 45 height 23
type input "24"
click at [648, 329] on input "text" at bounding box center [646, 340] width 45 height 23
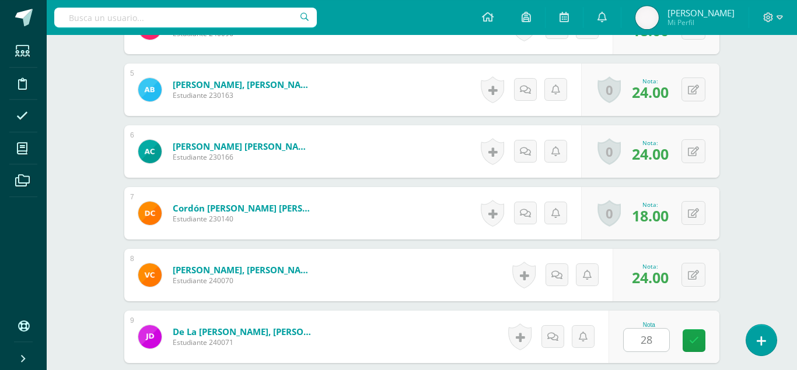
type input "2"
type input "18"
click at [695, 336] on icon at bounding box center [694, 341] width 10 height 10
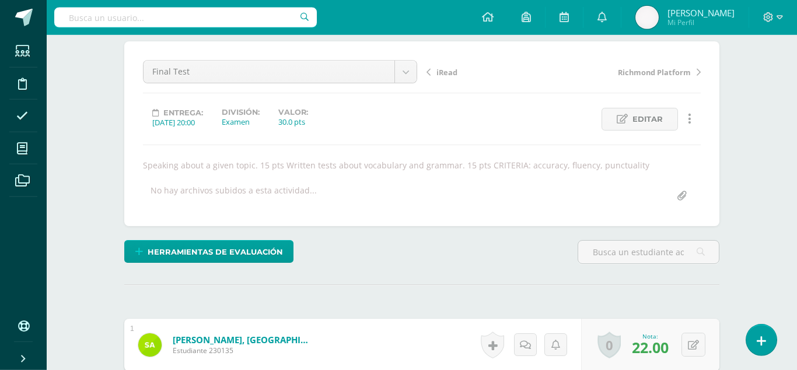
scroll to position [0, 0]
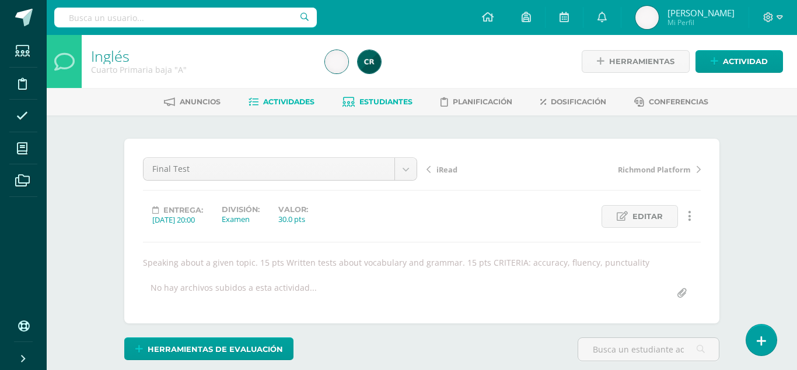
click at [394, 105] on span "Estudiantes" at bounding box center [385, 101] width 53 height 9
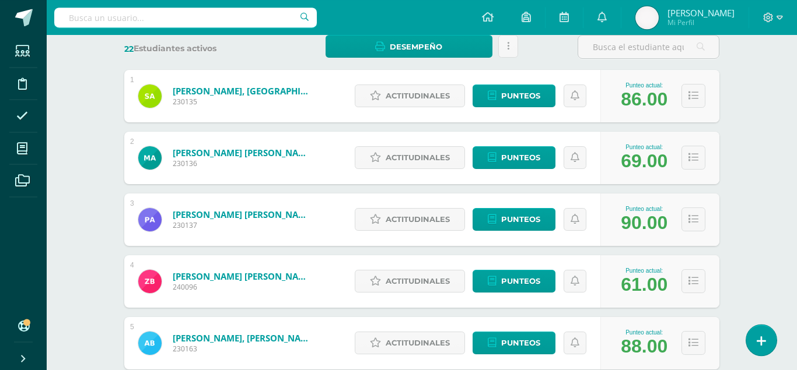
scroll to position [268, 0]
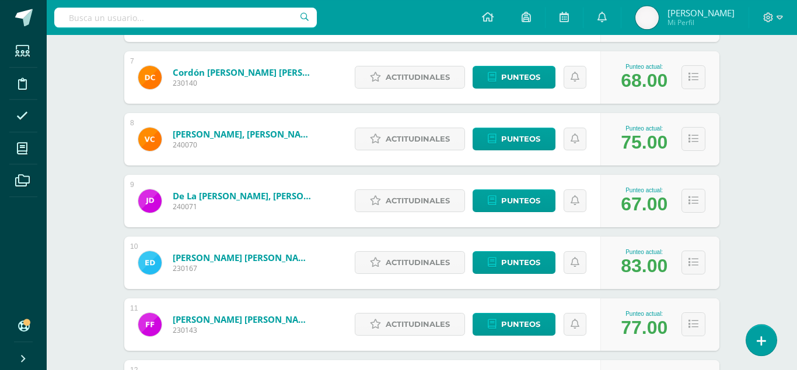
scroll to position [579, 0]
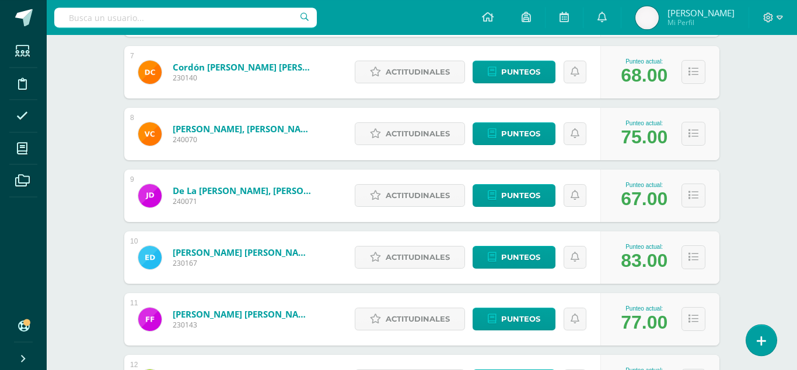
click at [129, 214] on div "1 [PERSON_NAME], Santiago 230135 Punteo actual: 86.00 Actitudinales Punteos Asi…" at bounding box center [421, 350] width 595 height 1351
click at [106, 227] on div "Estudiantes (22) Unidad 3 Unidad 1 Unidad 2 Unidad 3 Unidad 4 22 Estudiantes ac…" at bounding box center [422, 320] width 642 height 1567
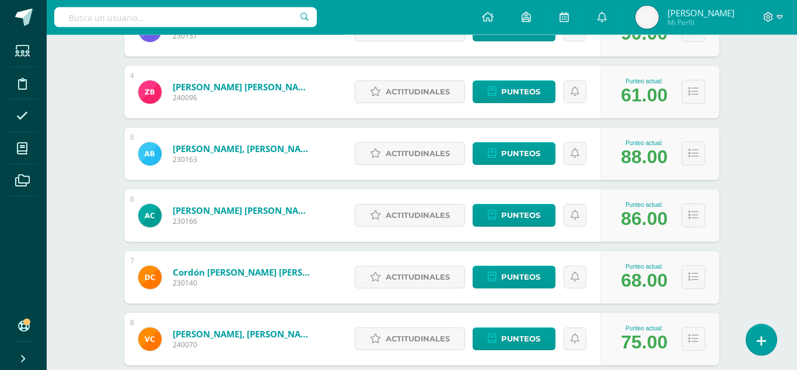
scroll to position [0, 0]
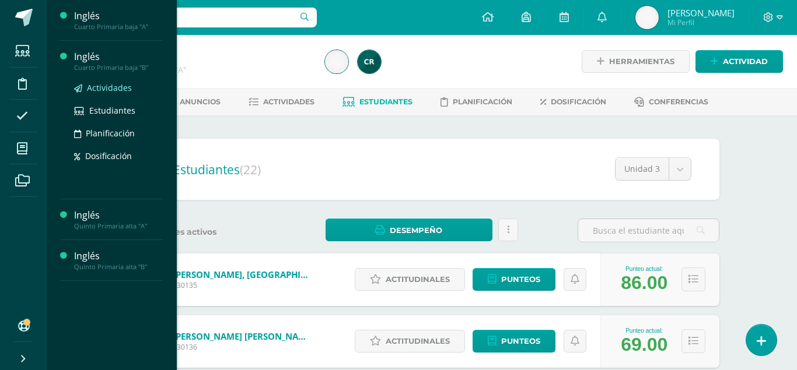
click at [98, 87] on span "Actividades" at bounding box center [109, 87] width 45 height 11
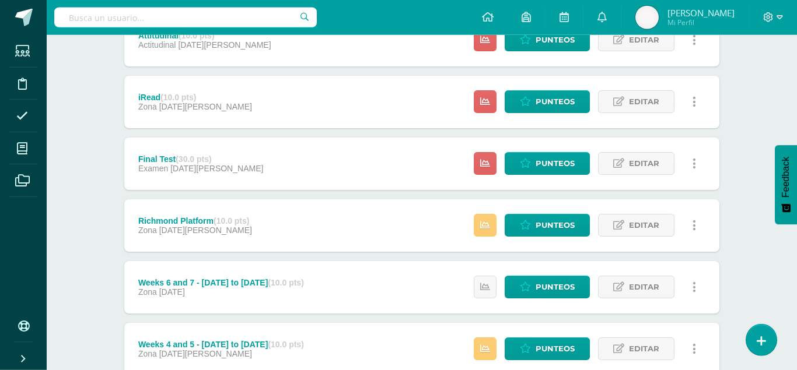
scroll to position [181, 0]
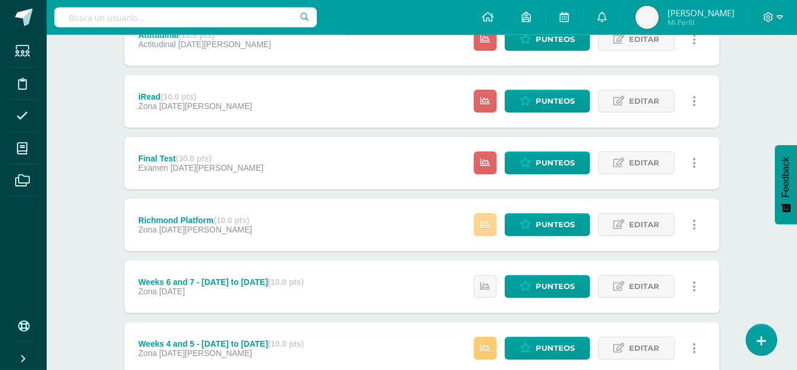
click at [486, 213] on link at bounding box center [485, 224] width 23 height 23
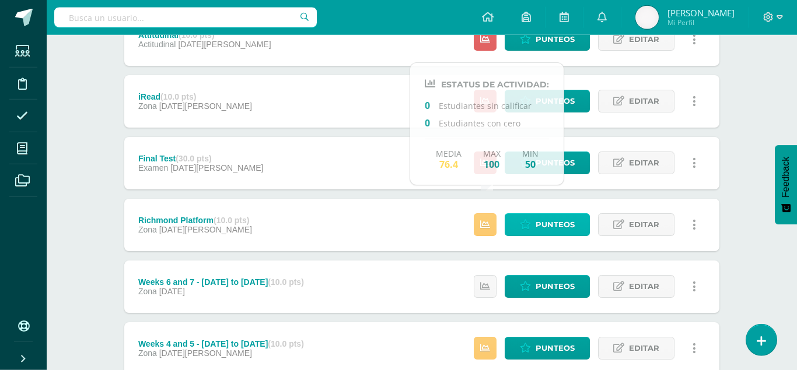
click at [545, 214] on span "Punteos" at bounding box center [554, 225] width 39 height 22
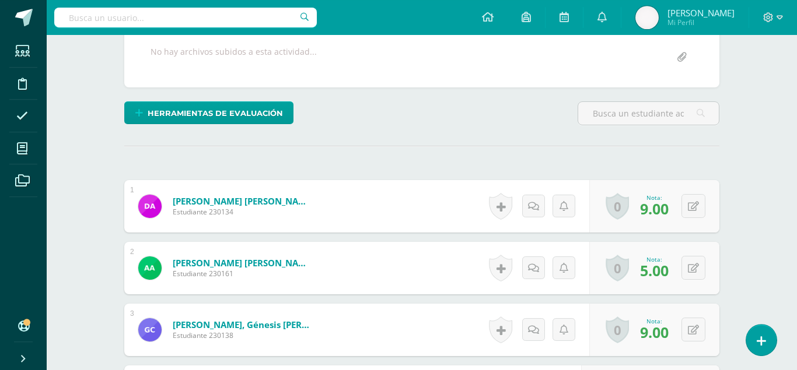
scroll to position [237, 0]
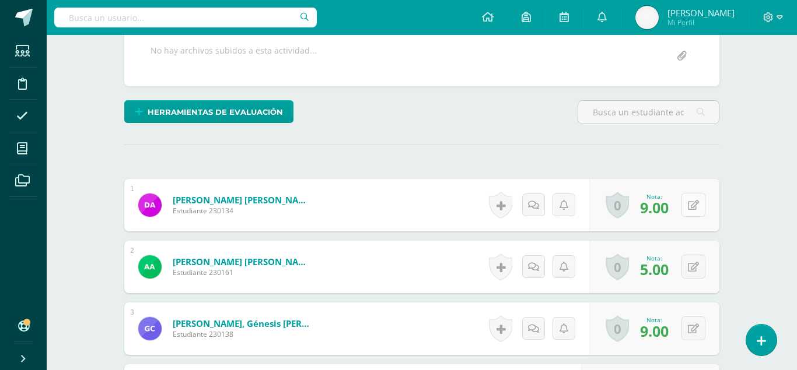
click at [695, 201] on icon at bounding box center [693, 206] width 11 height 10
type input "8"
click at [660, 204] on icon at bounding box center [663, 209] width 10 height 10
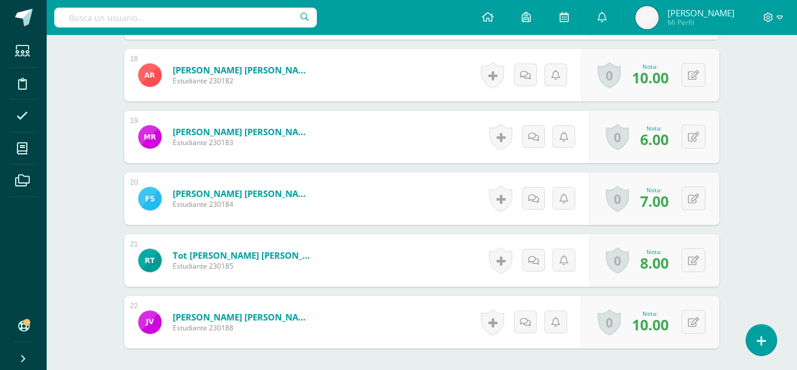
scroll to position [1442, 0]
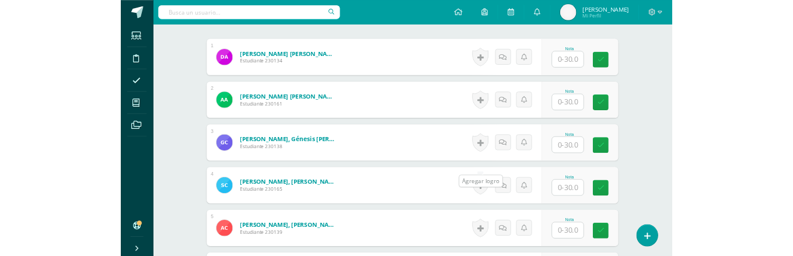
scroll to position [330, 0]
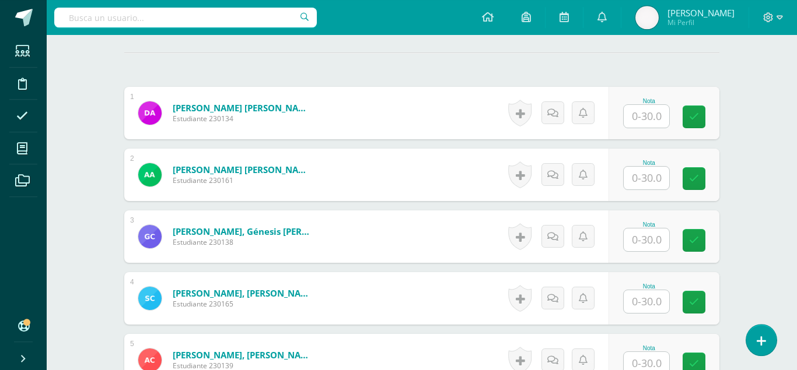
click at [644, 105] on input "text" at bounding box center [646, 116] width 45 height 23
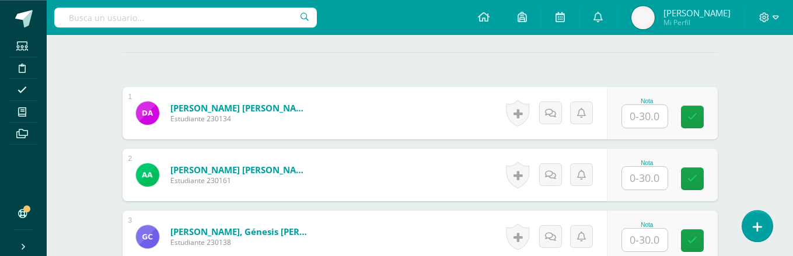
click at [646, 105] on input "text" at bounding box center [644, 116] width 45 height 23
type input "22"
type input "19"
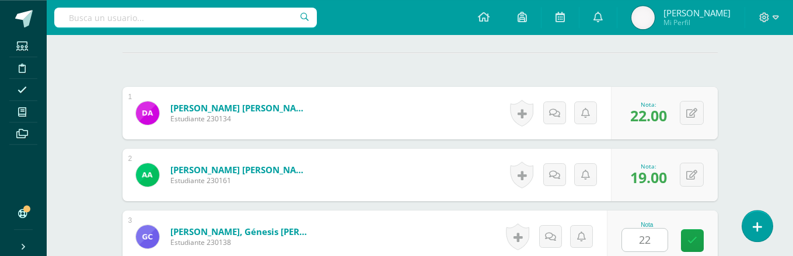
type input "22"
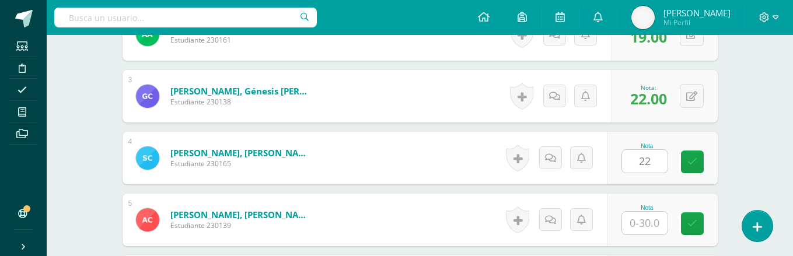
type input "22"
type input "23"
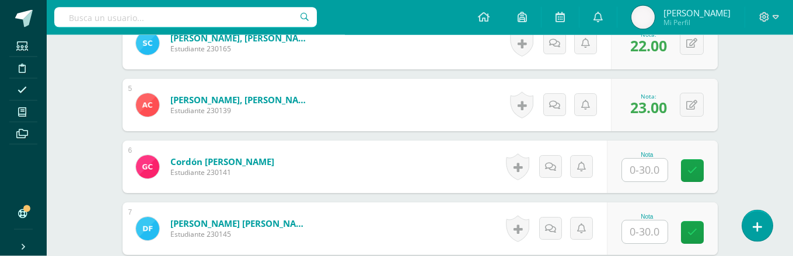
scroll to position [586, 0]
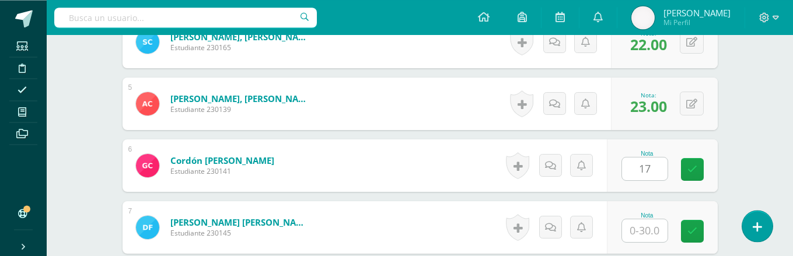
type input "17"
type input "25"
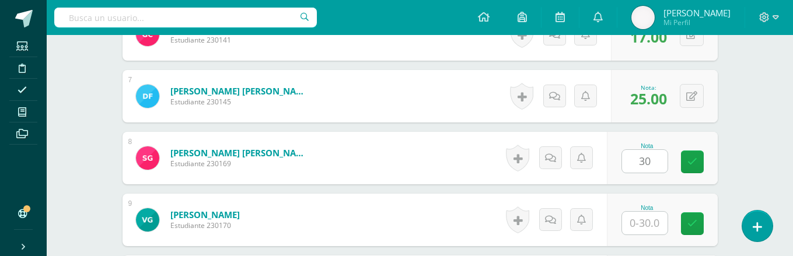
type input "30"
type input "24"
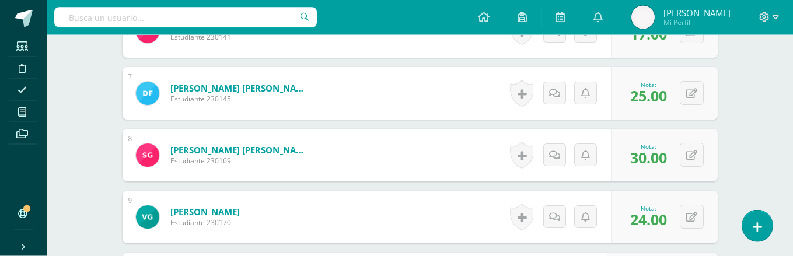
type input "18"
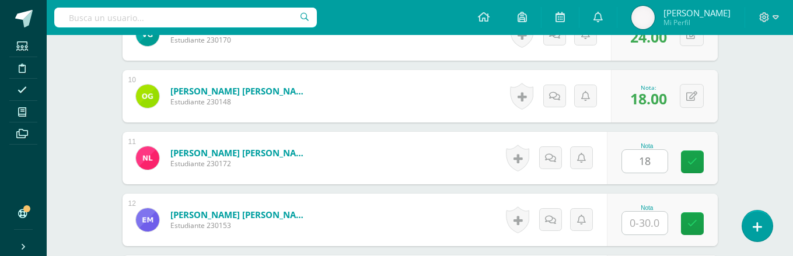
type input "18"
type input "22"
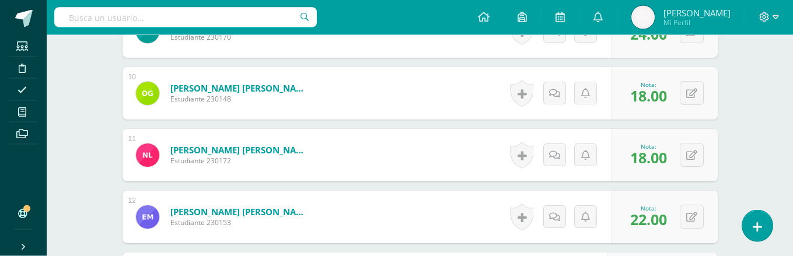
type input "22"
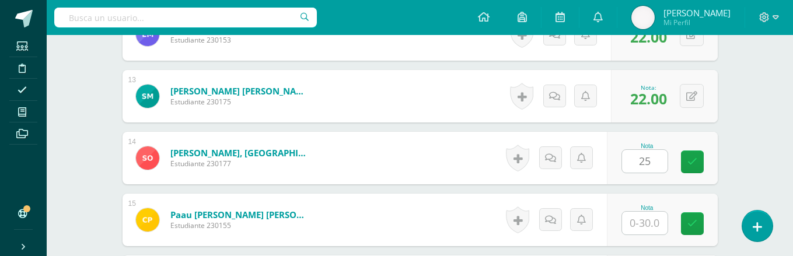
type input "25"
type input "16"
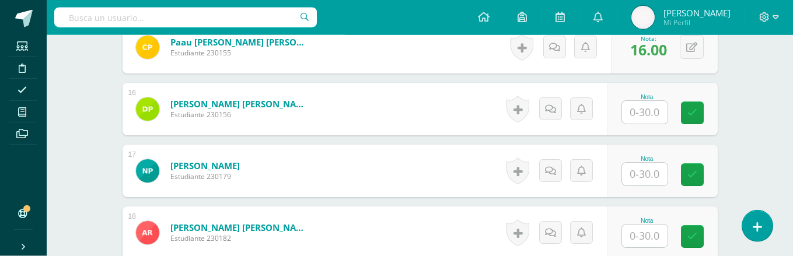
scroll to position [1262, 0]
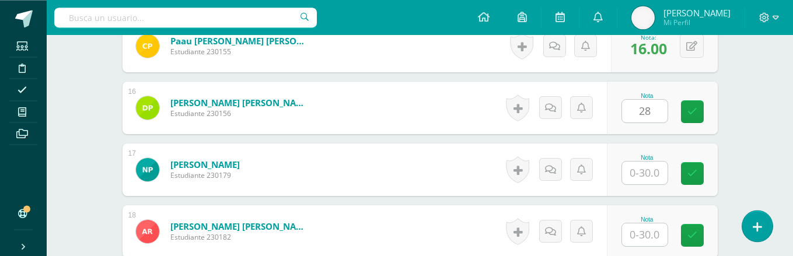
type input "28"
type input "21"
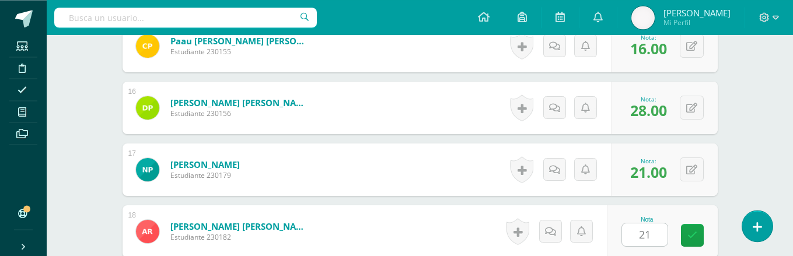
type input "21"
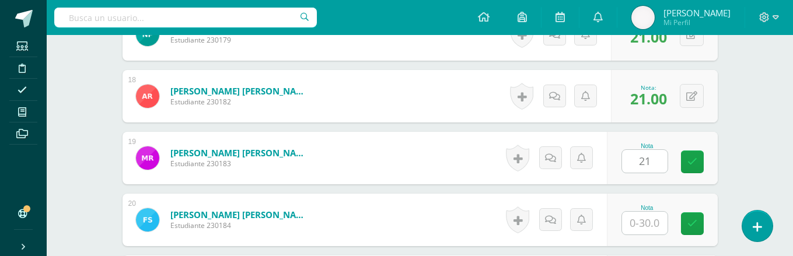
type input "21"
type input "26"
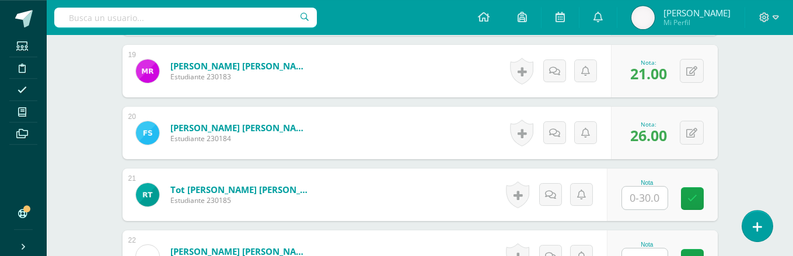
scroll to position [1487, 0]
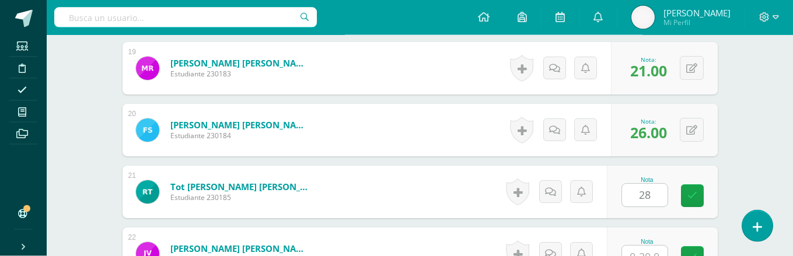
type input "28"
type input "29"
click at [692, 253] on icon at bounding box center [692, 258] width 10 height 10
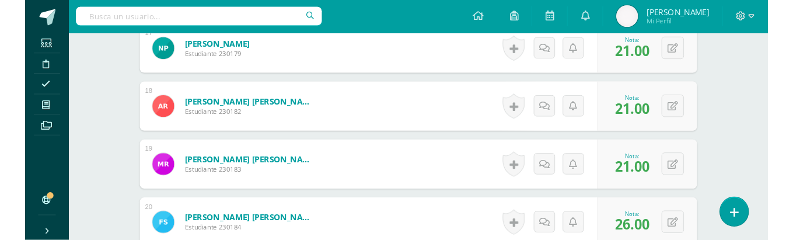
scroll to position [1378, 0]
